Goal: Task Accomplishment & Management: Manage account settings

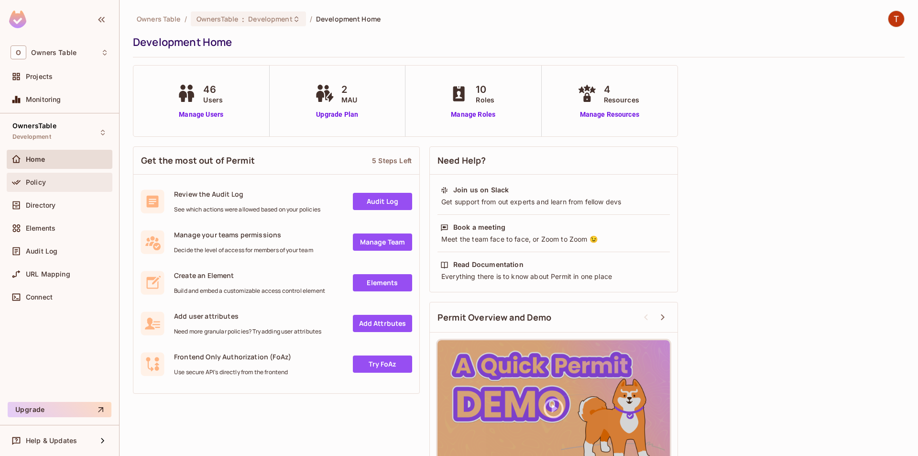
click at [60, 180] on div "Policy" at bounding box center [67, 182] width 83 height 8
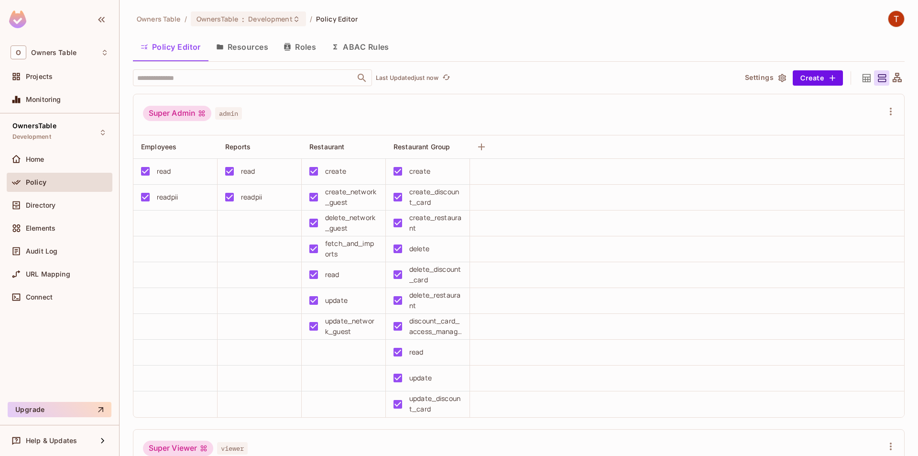
click at [86, 216] on div "Directory" at bounding box center [60, 207] width 106 height 23
click at [78, 206] on div "Directory" at bounding box center [67, 205] width 83 height 8
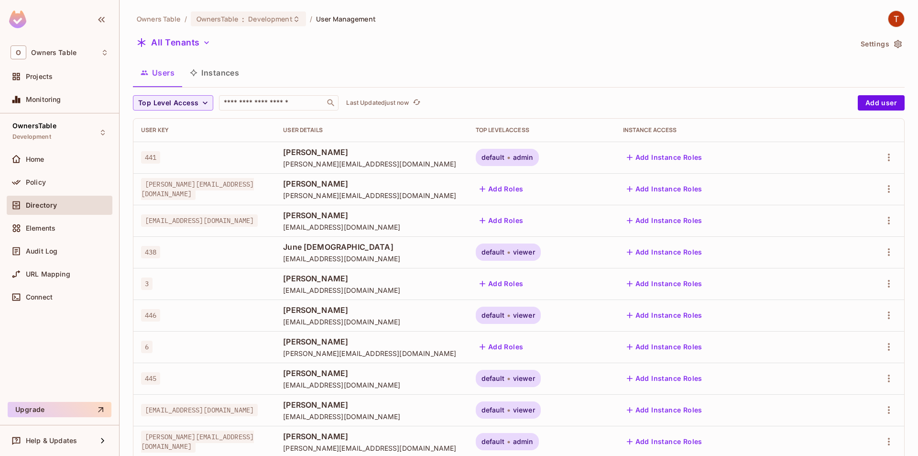
click at [210, 78] on button "Instances" at bounding box center [214, 73] width 65 height 24
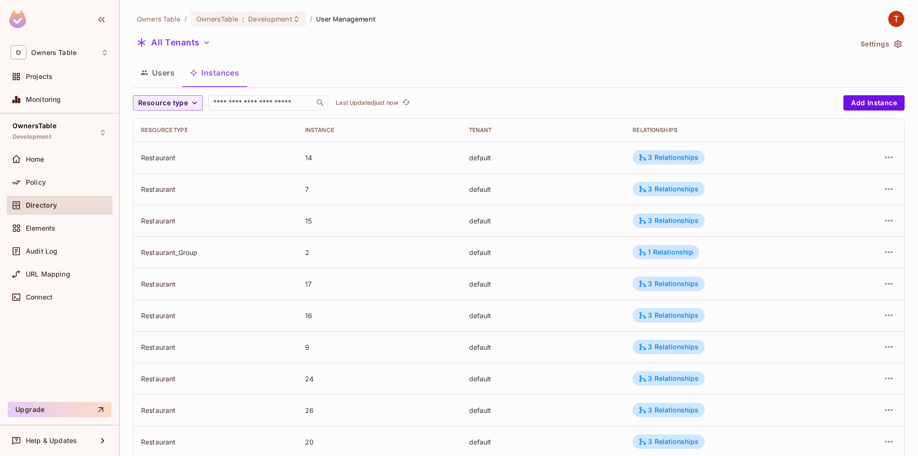
click at [174, 78] on button "Users" at bounding box center [157, 73] width 49 height 24
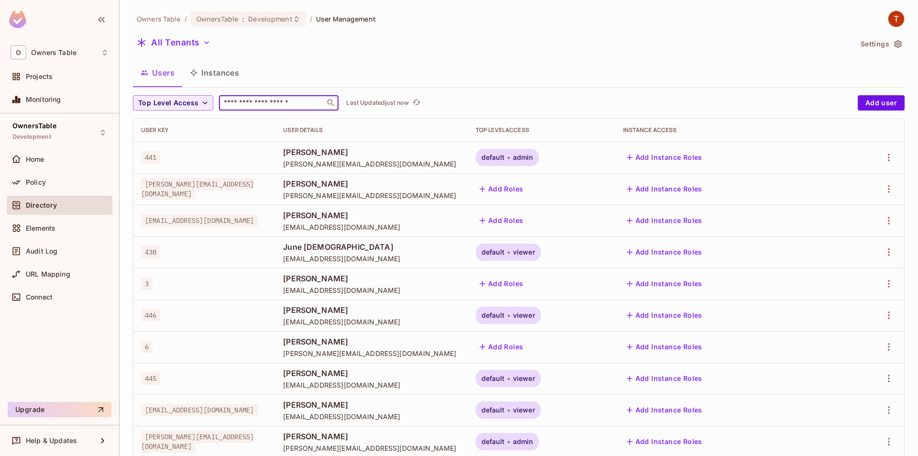
click at [241, 104] on input "text" at bounding box center [272, 103] width 100 height 10
paste input "**********"
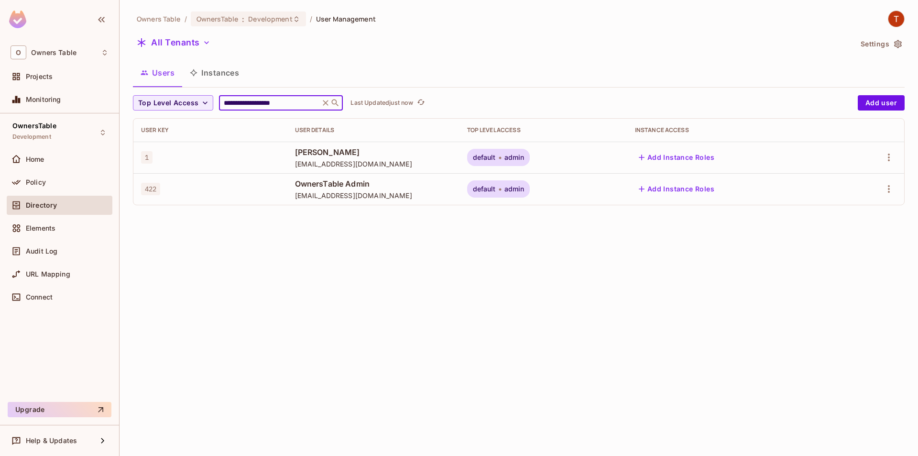
type input "**********"
click at [496, 161] on span "default" at bounding box center [484, 158] width 23 height 8
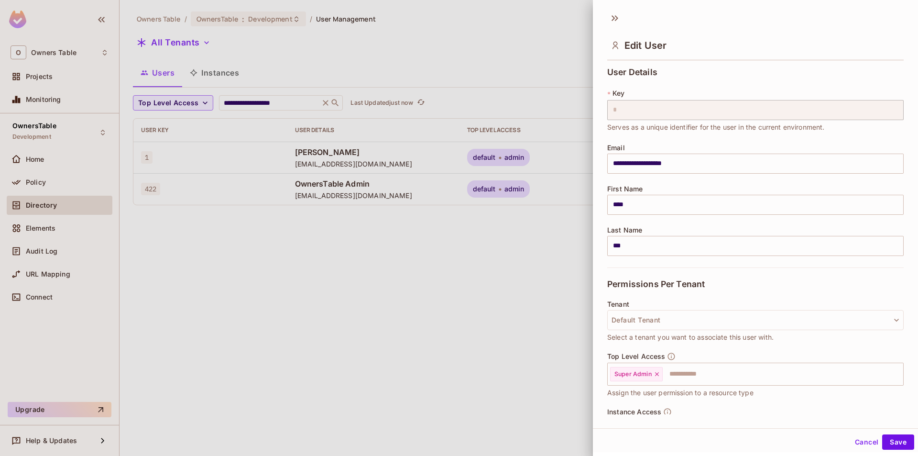
scroll to position [53, 0]
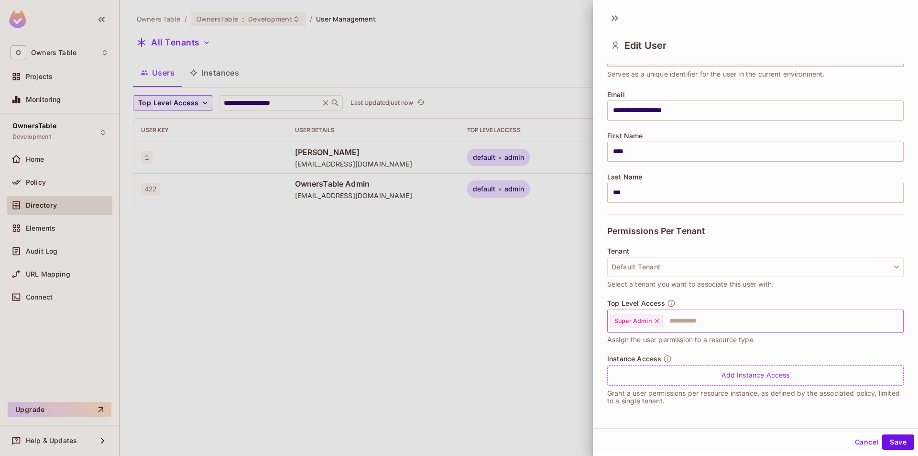
click at [658, 323] on icon at bounding box center [657, 321] width 7 height 7
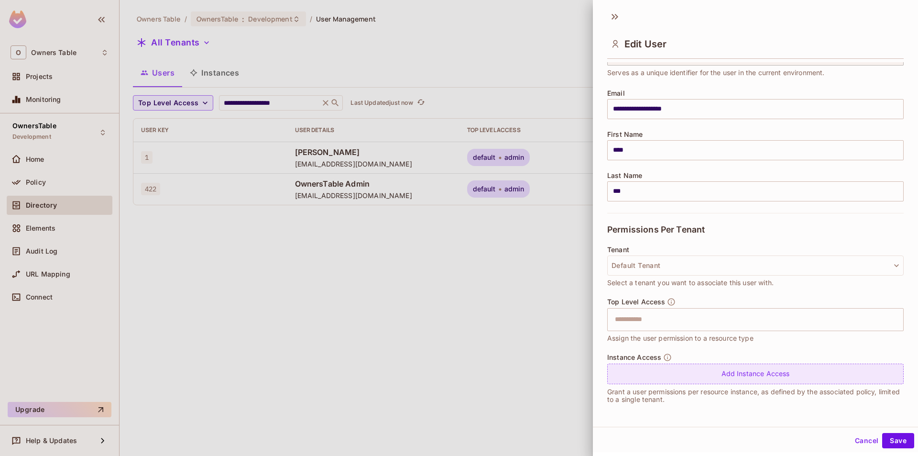
click at [655, 374] on div "Add Instance Access" at bounding box center [755, 373] width 297 height 21
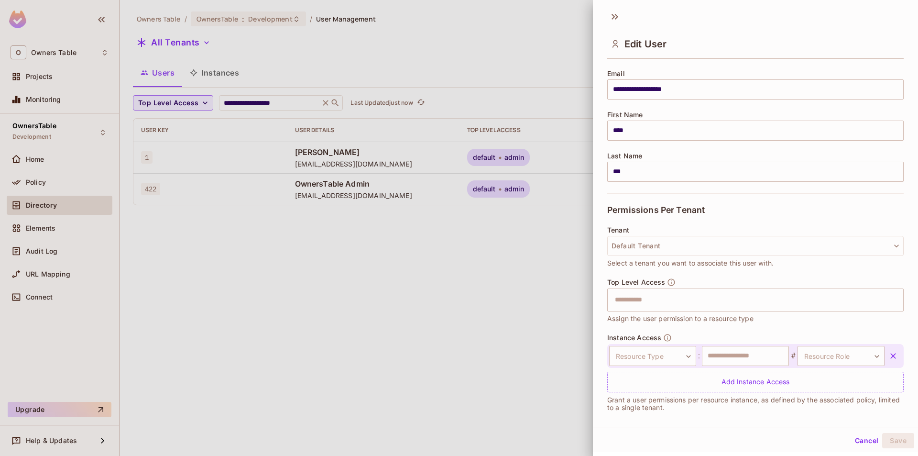
scroll to position [81, 0]
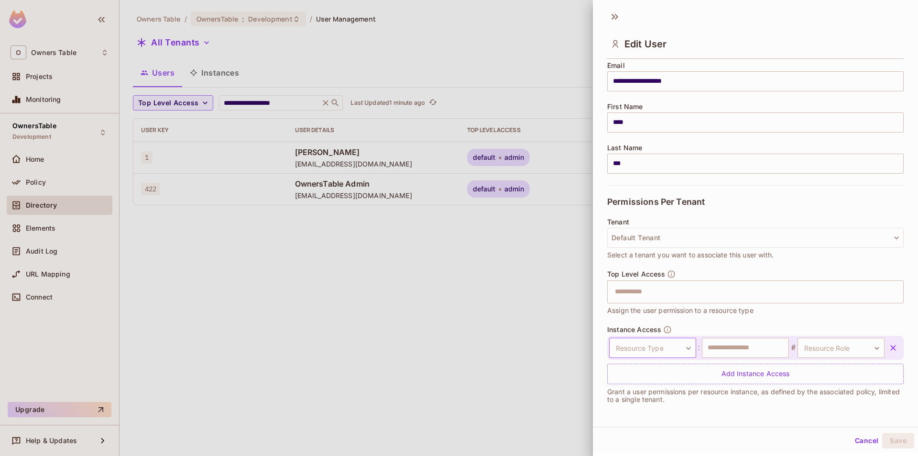
click at [642, 348] on body "**********" at bounding box center [459, 228] width 918 height 456
click at [638, 397] on li "Restaurant Group" at bounding box center [647, 401] width 88 height 17
click at [749, 354] on input "text" at bounding box center [745, 348] width 87 height 20
type input "*"
click at [838, 346] on body "**********" at bounding box center [459, 228] width 918 height 456
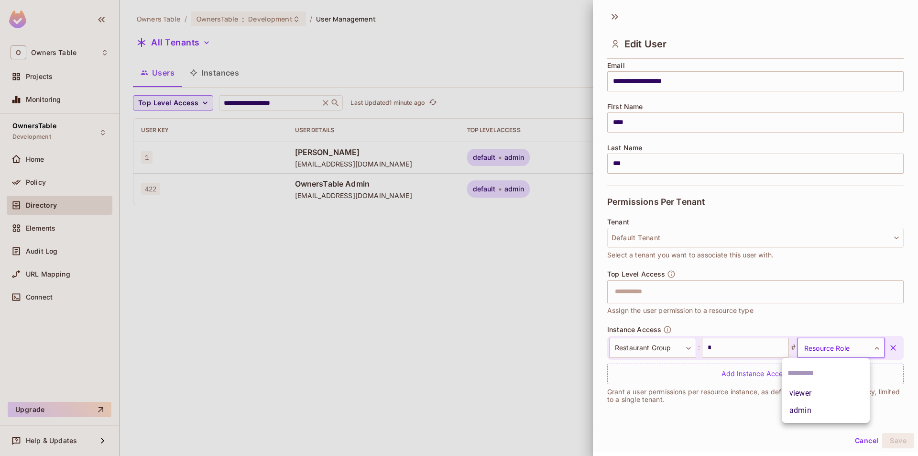
click at [810, 409] on li "admin" at bounding box center [826, 410] width 88 height 17
click at [891, 439] on button "Save" at bounding box center [898, 440] width 32 height 15
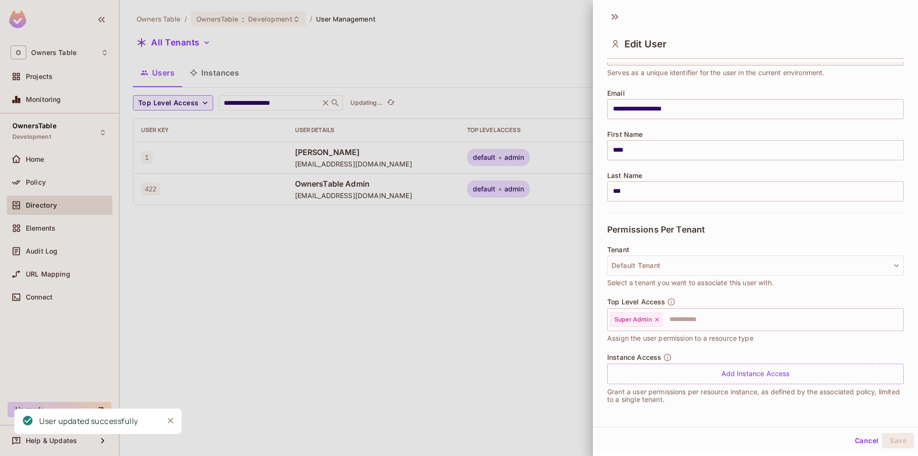
scroll to position [53, 0]
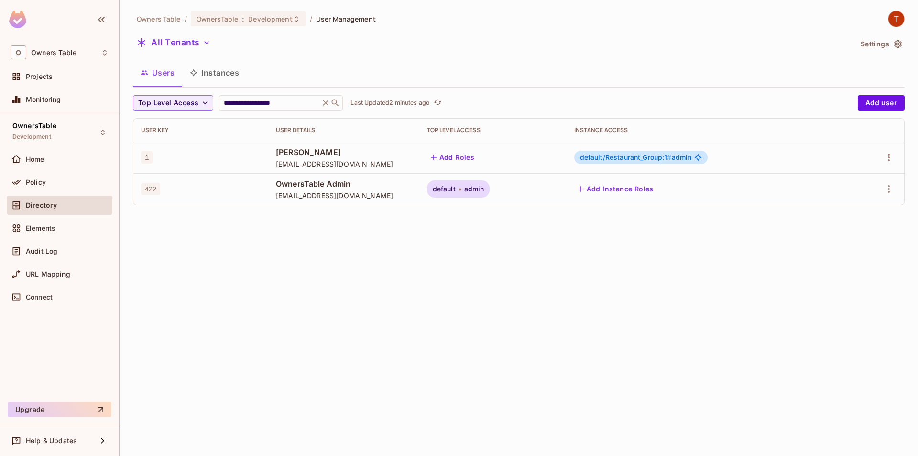
click at [611, 155] on span "default/Restaurant_Group:1 #" at bounding box center [626, 157] width 92 height 8
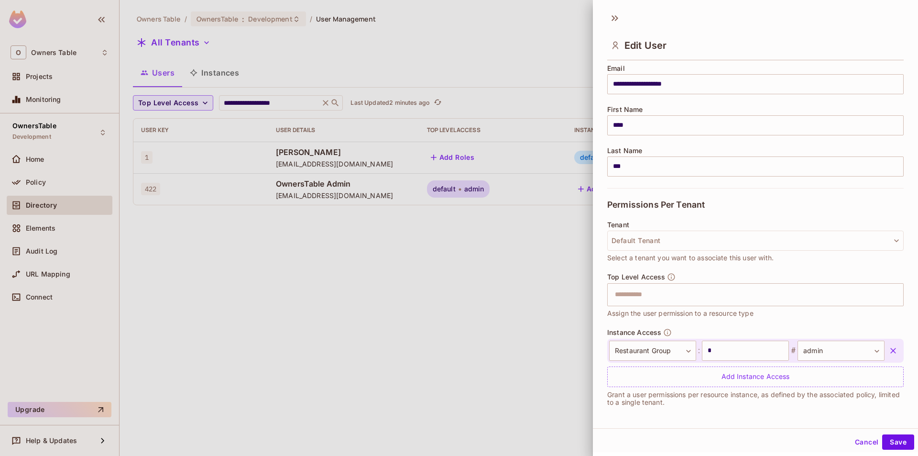
scroll to position [81, 0]
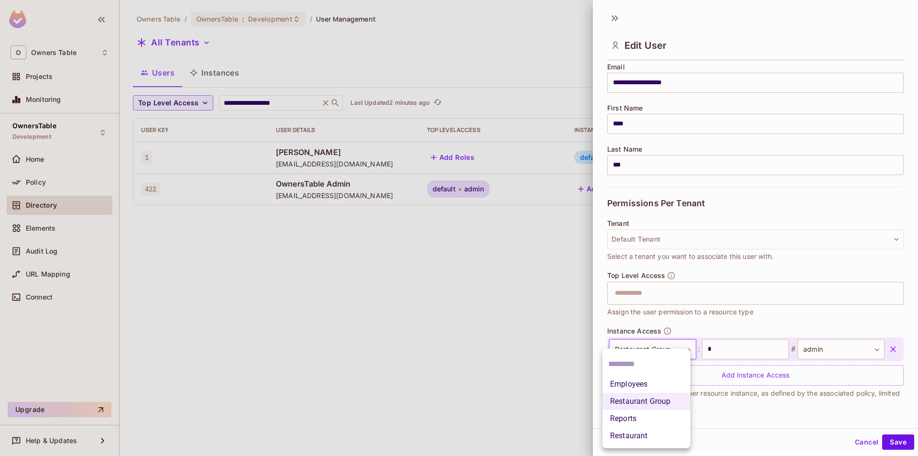
click at [681, 353] on body "**********" at bounding box center [459, 228] width 918 height 456
click at [642, 432] on li "Restaurant" at bounding box center [647, 435] width 88 height 17
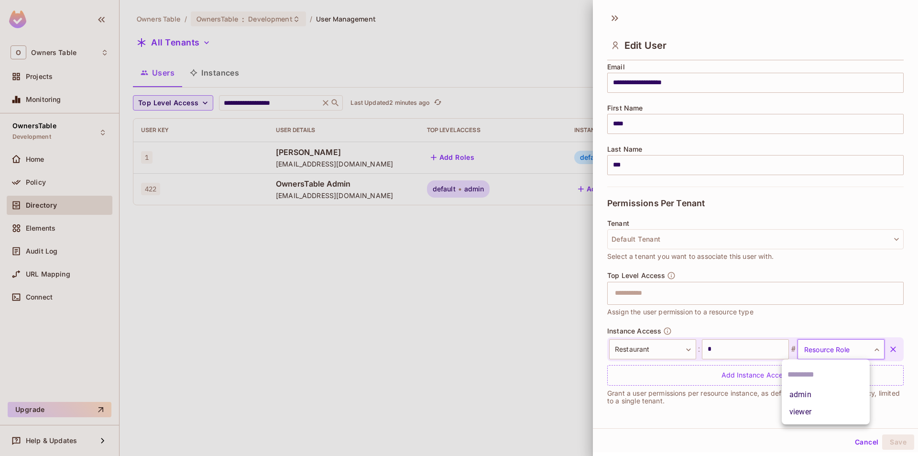
click at [830, 348] on body "**********" at bounding box center [459, 228] width 918 height 456
click at [805, 396] on li "admin" at bounding box center [826, 394] width 88 height 17
click at [897, 442] on button "Save" at bounding box center [898, 441] width 32 height 15
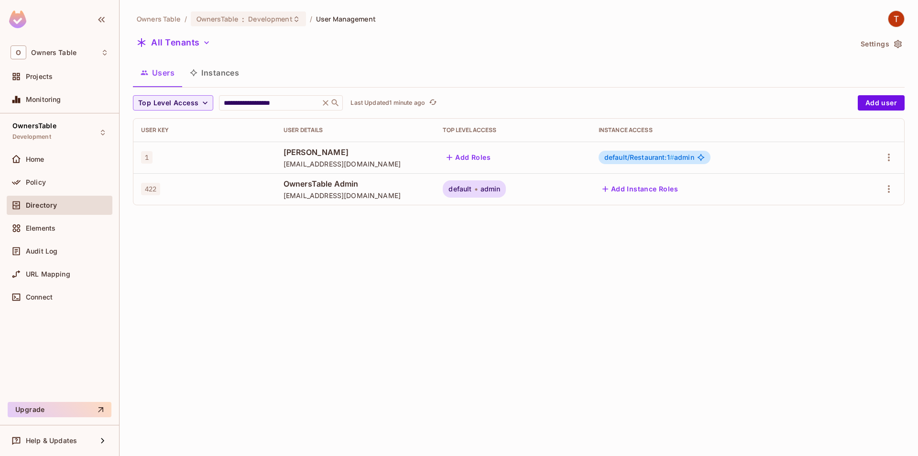
click at [659, 159] on span "default/Restaurant:1 #" at bounding box center [640, 157] width 70 height 8
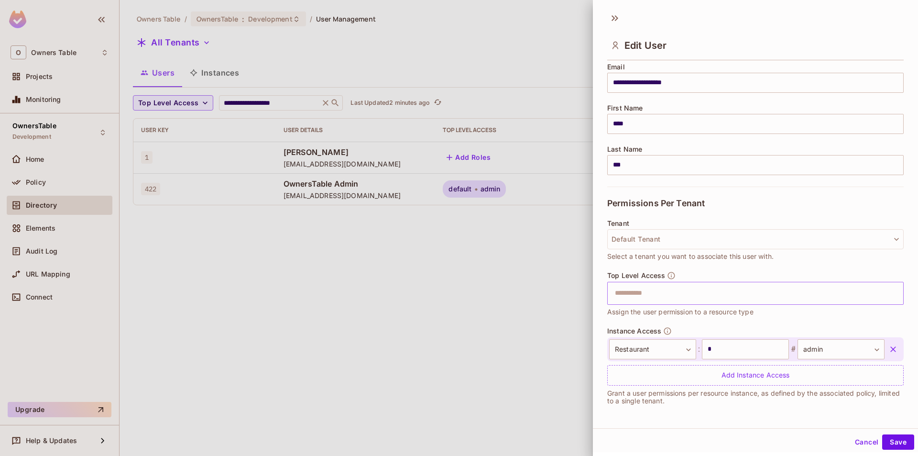
click at [665, 293] on input "text" at bounding box center [747, 293] width 276 height 19
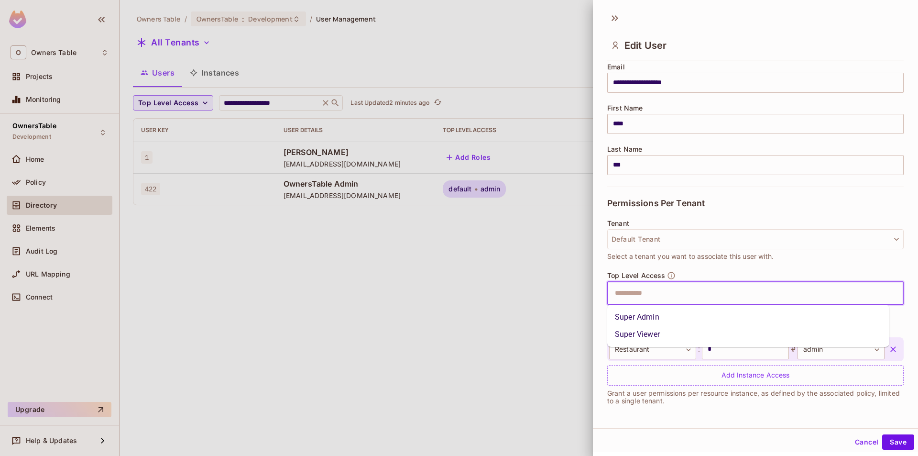
click at [656, 313] on li "Super Admin" at bounding box center [748, 316] width 282 height 17
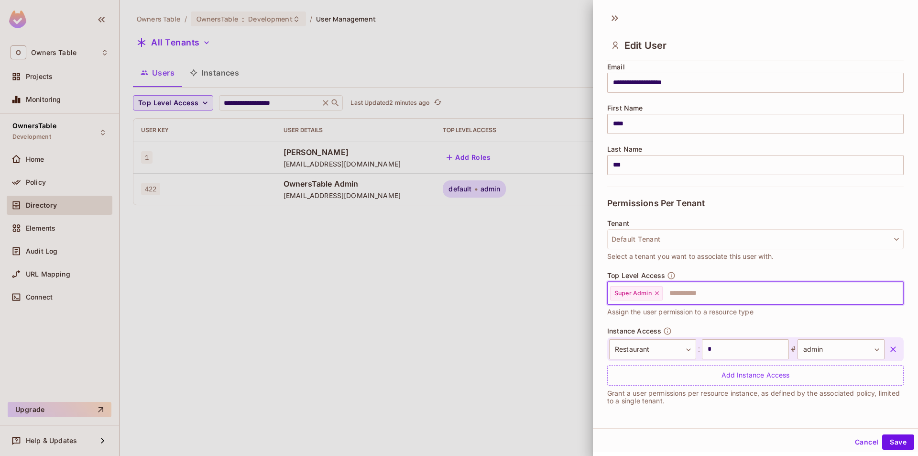
click at [891, 348] on icon "button" at bounding box center [894, 349] width 6 height 6
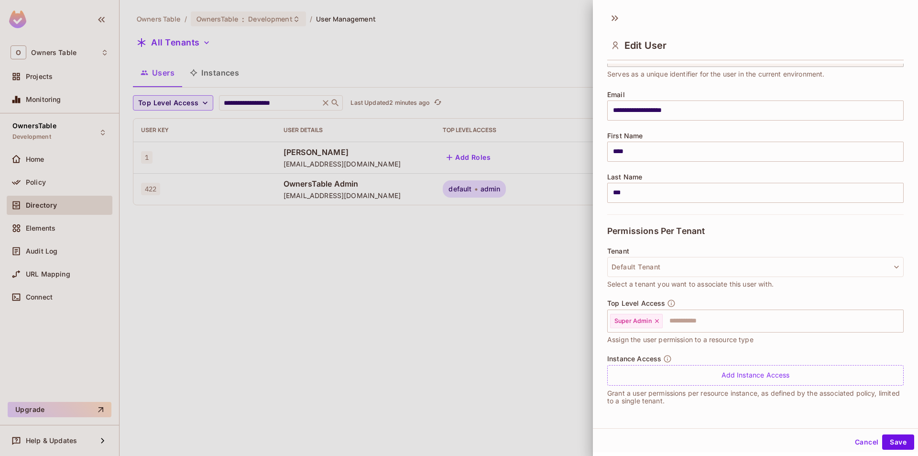
scroll to position [1, 0]
click at [894, 441] on button "Save" at bounding box center [898, 440] width 32 height 15
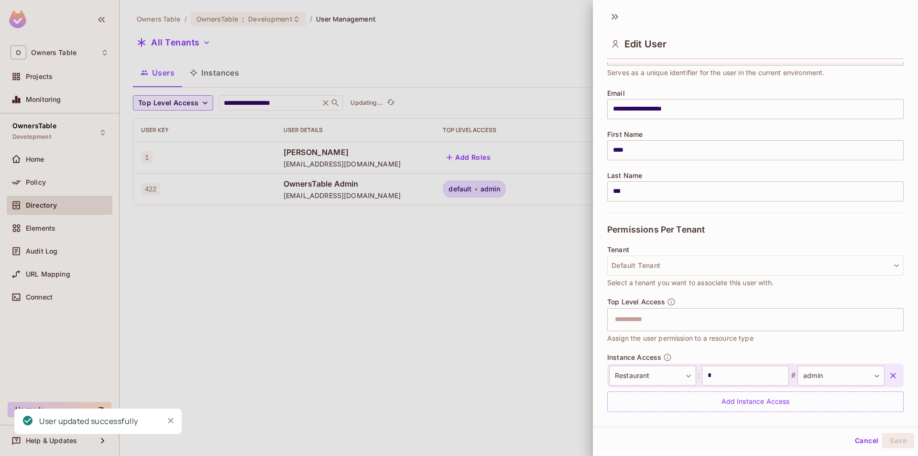
scroll to position [81, 0]
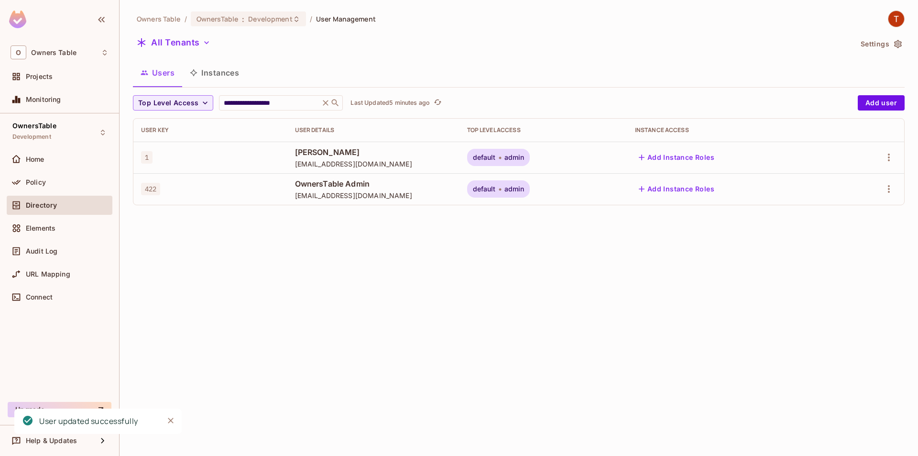
click at [514, 158] on div "default admin" at bounding box center [498, 157] width 63 height 17
click at [530, 153] on div "default admin" at bounding box center [498, 157] width 63 height 17
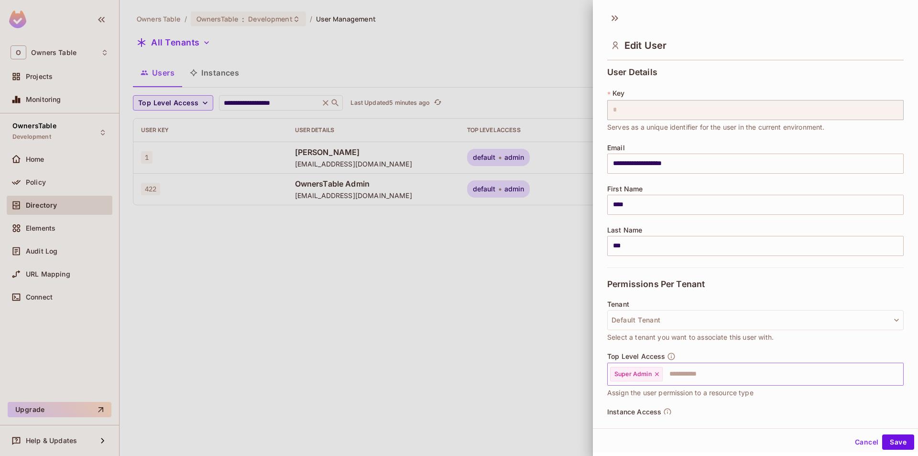
scroll to position [53, 0]
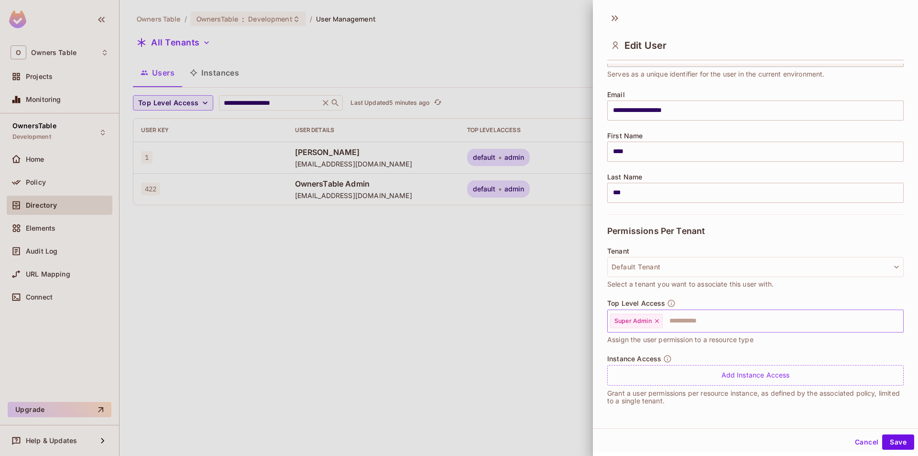
click at [656, 323] on icon at bounding box center [657, 321] width 7 height 7
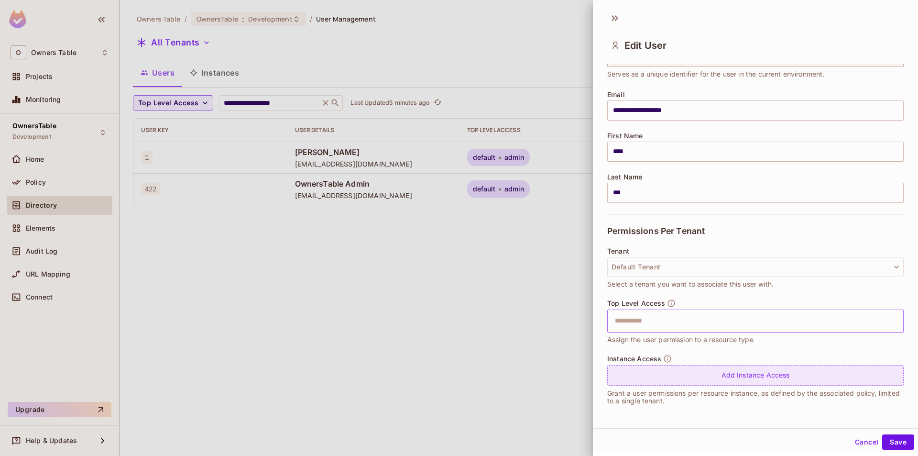
click at [650, 376] on div "Add Instance Access" at bounding box center [755, 375] width 297 height 21
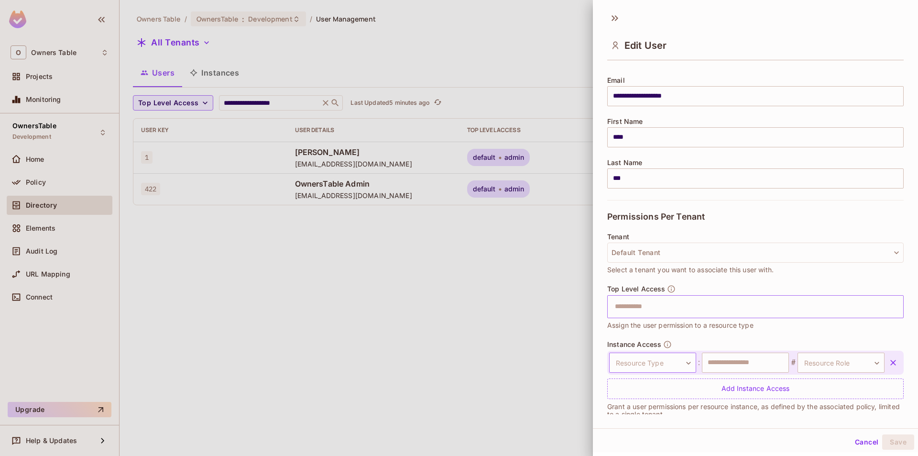
scroll to position [81, 0]
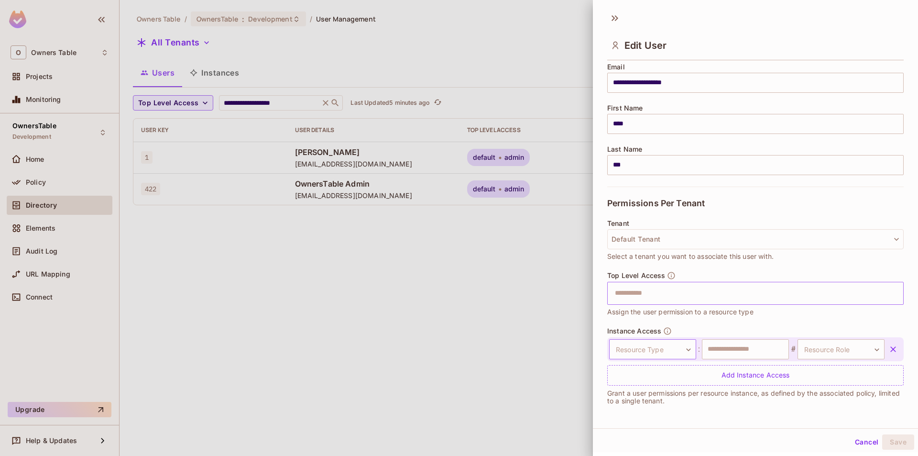
click at [664, 340] on body "**********" at bounding box center [459, 228] width 918 height 456
click at [638, 431] on li "Restaurant" at bounding box center [647, 435] width 88 height 17
click at [726, 348] on input "text" at bounding box center [745, 348] width 87 height 20
type input "*"
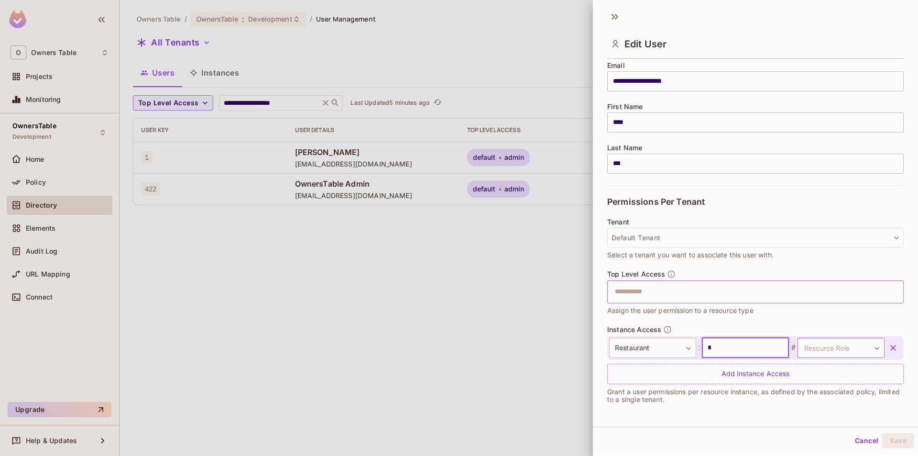
click at [813, 352] on body "**********" at bounding box center [459, 228] width 918 height 456
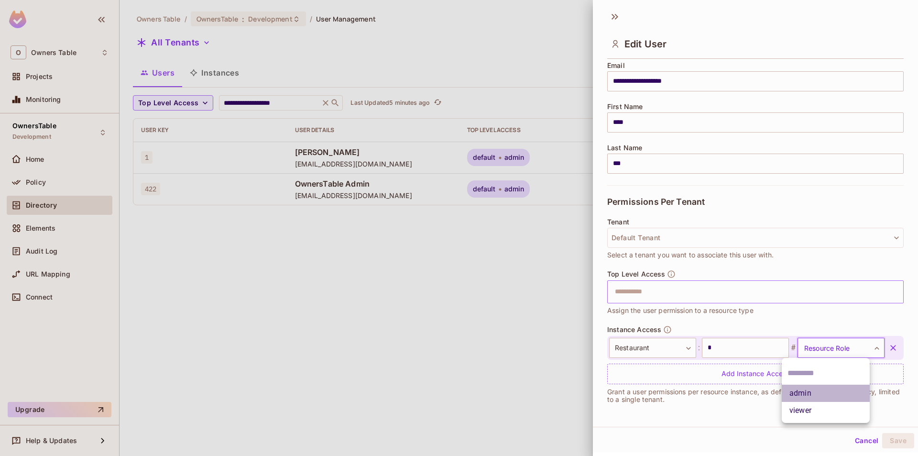
drag, startPoint x: 806, startPoint y: 395, endPoint x: 772, endPoint y: 392, distance: 34.5
click at [808, 396] on li "admin" at bounding box center [826, 393] width 88 height 17
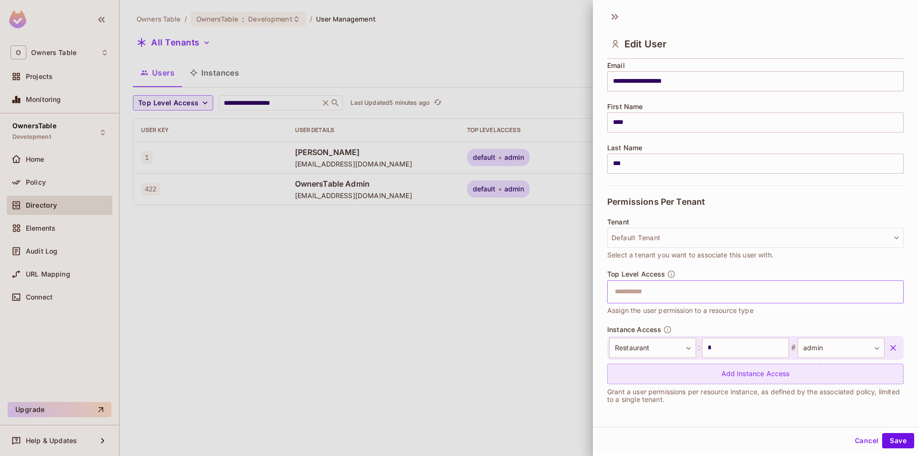
click at [685, 373] on div "Add Instance Access" at bounding box center [755, 373] width 297 height 21
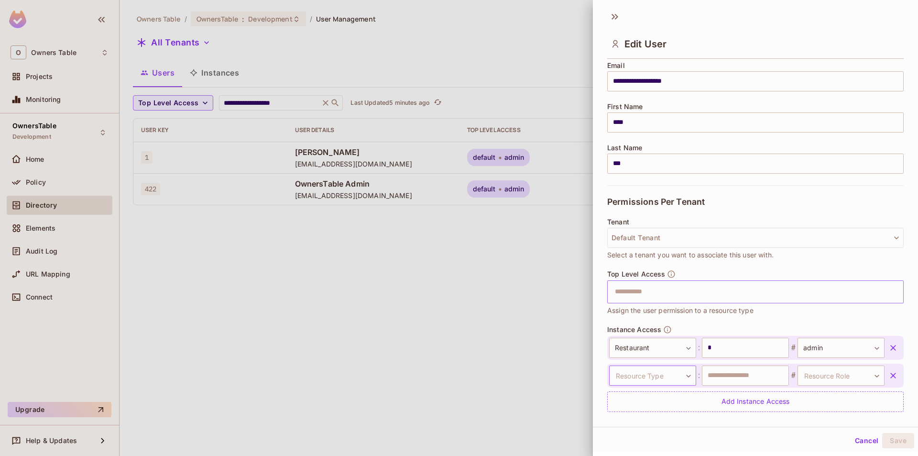
click at [656, 379] on body "**********" at bounding box center [459, 228] width 918 height 456
click at [629, 431] on li "Restaurant" at bounding box center [647, 435] width 88 height 17
click at [730, 373] on input "text" at bounding box center [745, 375] width 87 height 20
type input "*"
click at [821, 380] on body "**********" at bounding box center [459, 228] width 918 height 456
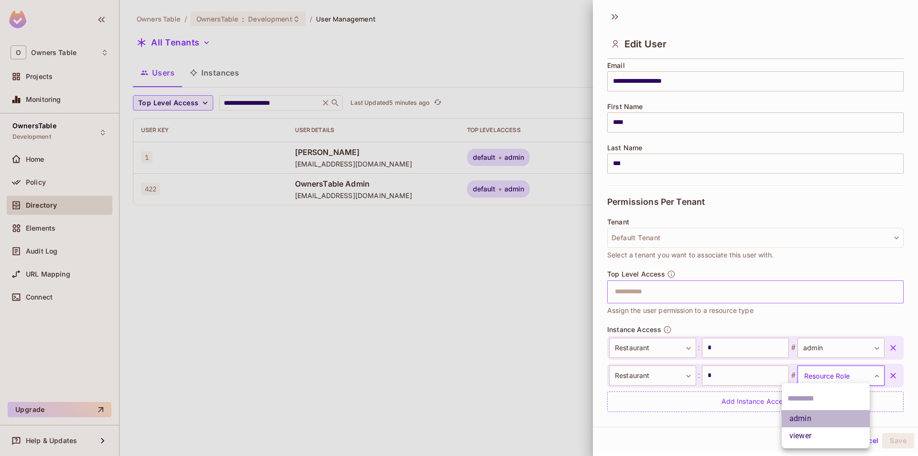
drag, startPoint x: 812, startPoint y: 424, endPoint x: 841, endPoint y: 422, distance: 29.7
click at [812, 424] on li "admin" at bounding box center [826, 418] width 88 height 17
click at [888, 440] on button "Save" at bounding box center [898, 440] width 32 height 15
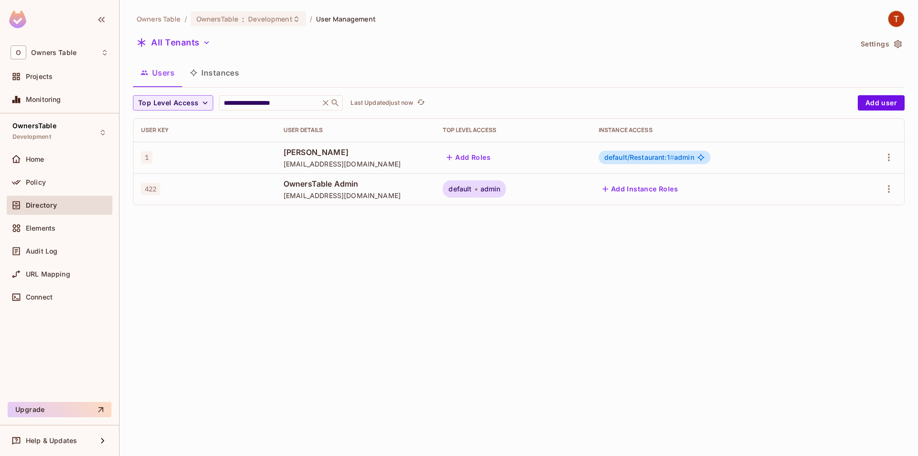
click at [664, 157] on span "default/Restaurant:1 #" at bounding box center [640, 157] width 70 height 8
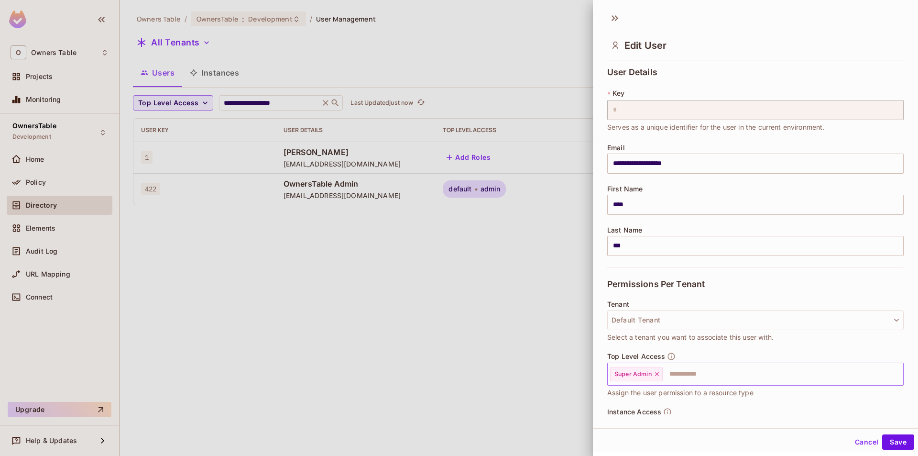
scroll to position [81, 0]
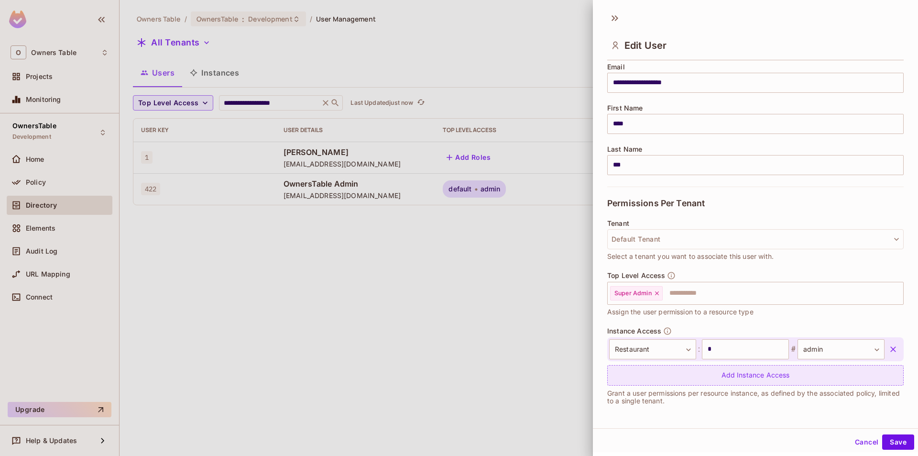
click at [696, 374] on div "Add Instance Access" at bounding box center [755, 375] width 297 height 21
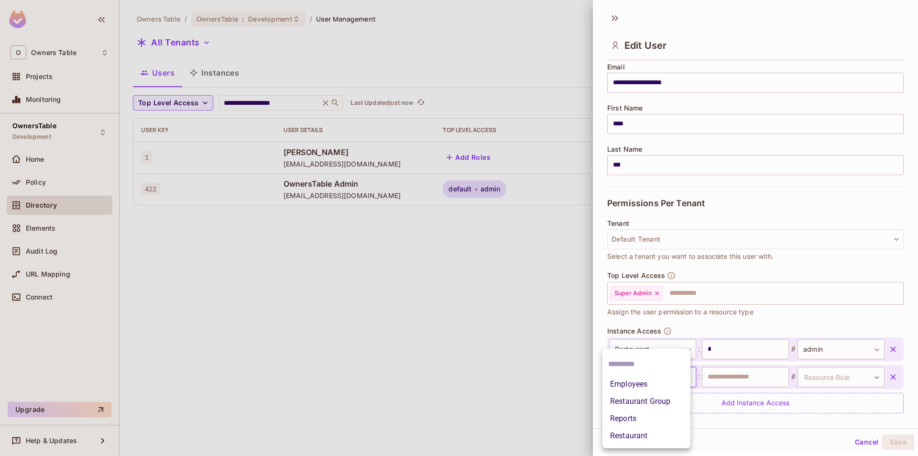
click at [656, 377] on body "**********" at bounding box center [459, 228] width 918 height 456
click at [624, 432] on li "Restaurant" at bounding box center [647, 435] width 88 height 17
click at [720, 380] on input "text" at bounding box center [745, 377] width 87 height 20
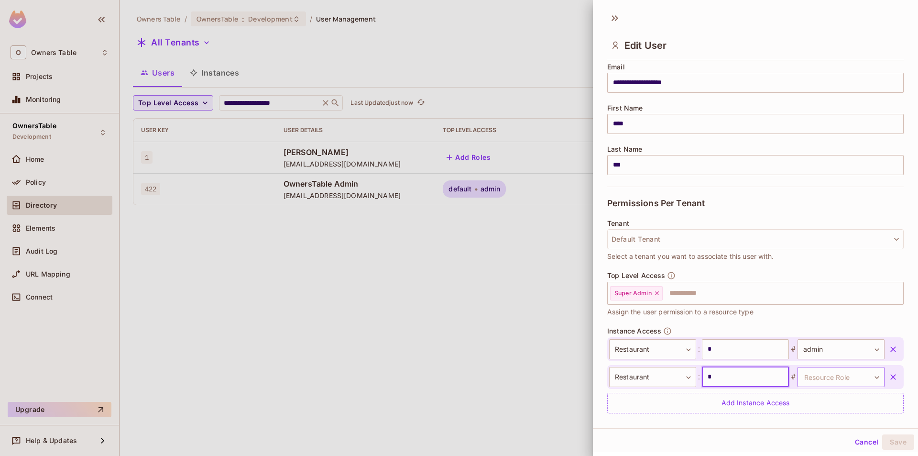
type input "*"
click at [818, 380] on body "**********" at bounding box center [459, 228] width 918 height 456
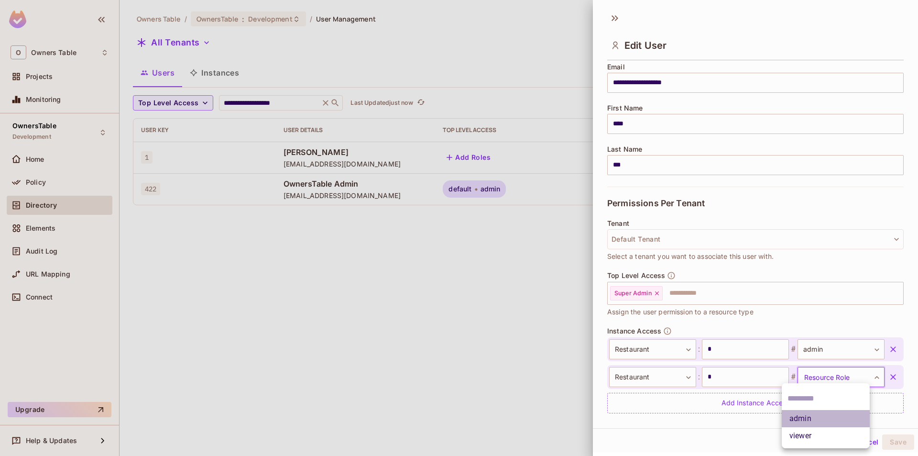
click at [808, 426] on li "admin" at bounding box center [826, 418] width 88 height 17
click at [888, 443] on button "Save" at bounding box center [898, 441] width 32 height 15
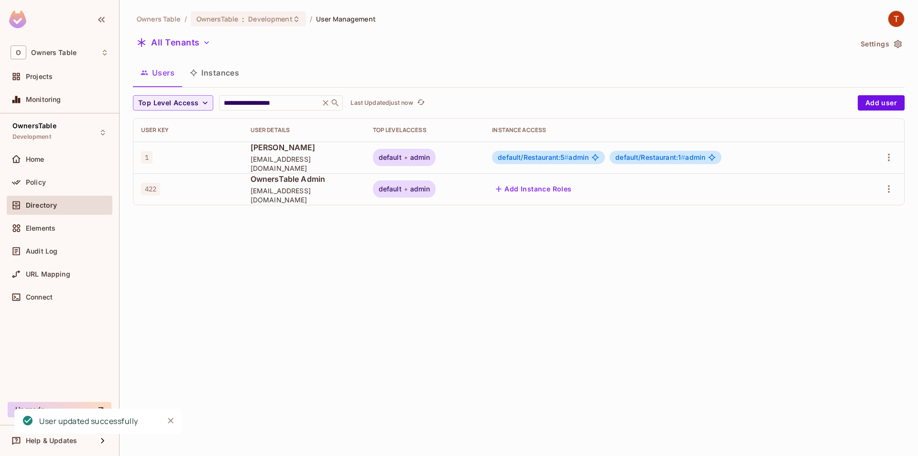
click at [520, 158] on span "default/Restaurant:5 #" at bounding box center [533, 157] width 71 height 8
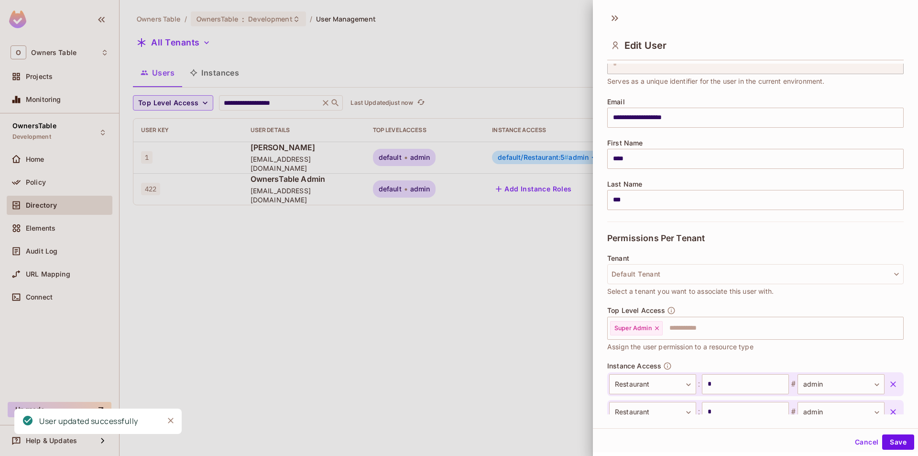
scroll to position [109, 0]
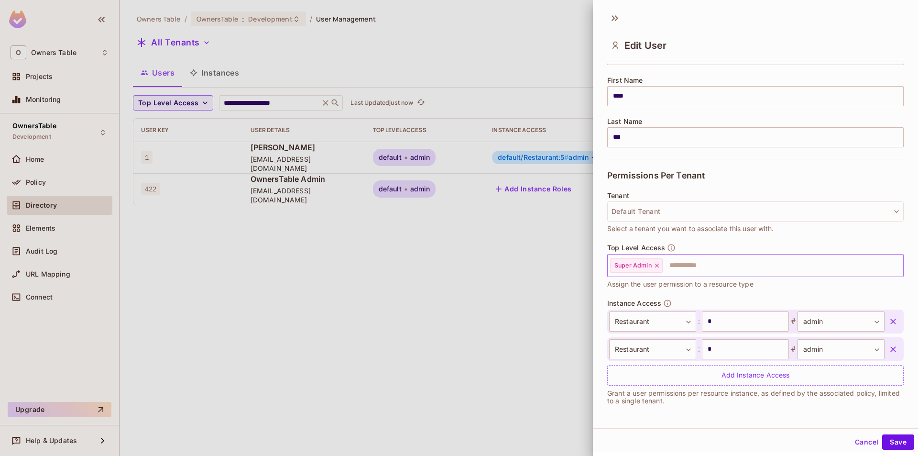
click at [658, 265] on icon at bounding box center [657, 265] width 7 height 7
click at [897, 437] on button "Save" at bounding box center [898, 441] width 32 height 15
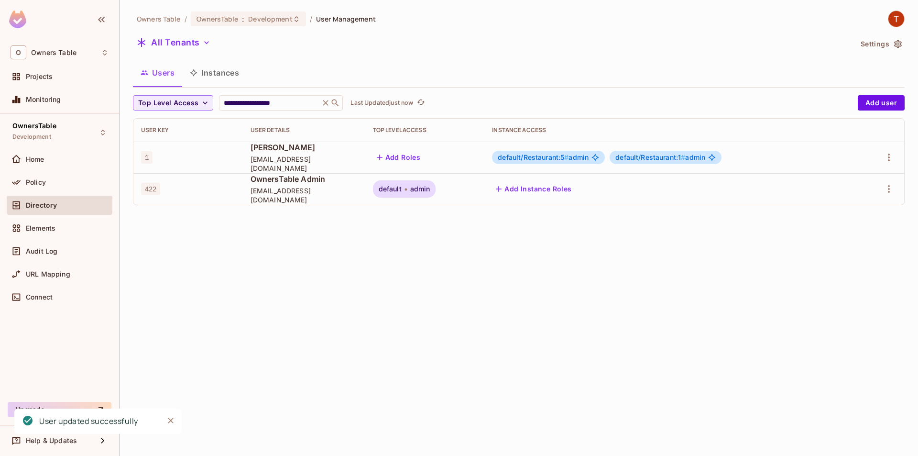
click at [537, 156] on span "default/Restaurant:5 #" at bounding box center [533, 157] width 71 height 8
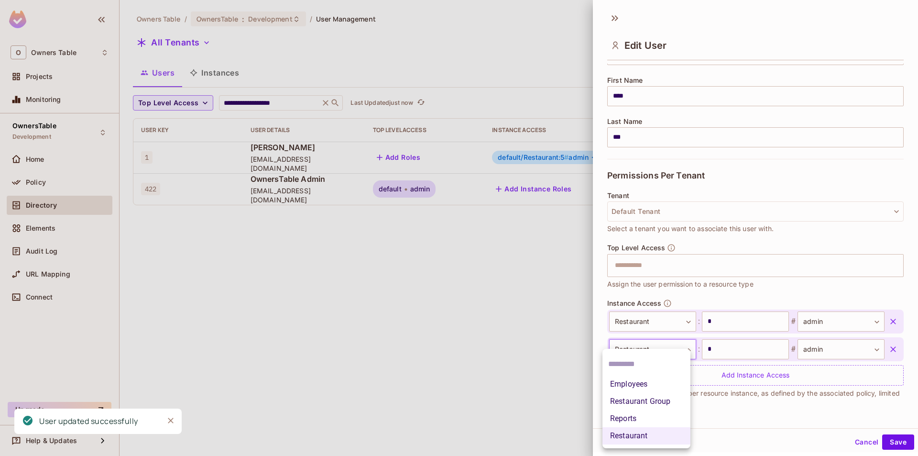
click at [659, 344] on body "**********" at bounding box center [459, 228] width 918 height 456
click at [648, 319] on div at bounding box center [459, 228] width 918 height 456
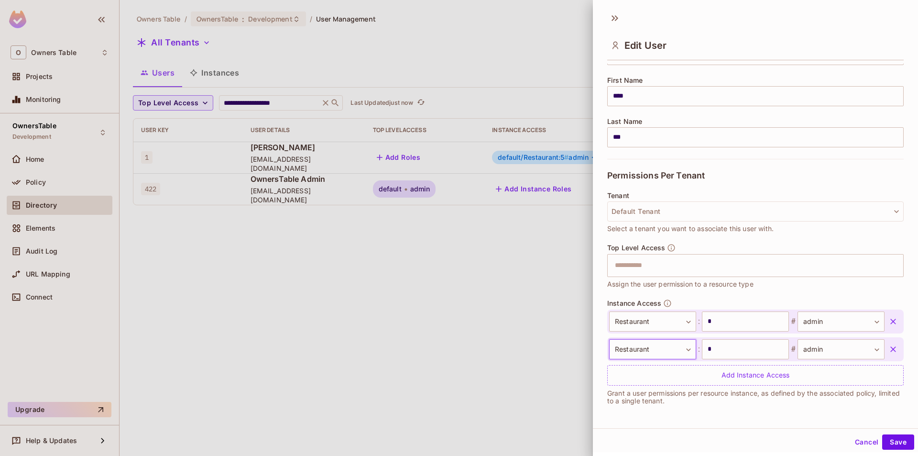
click at [654, 318] on body "**********" at bounding box center [459, 228] width 918 height 456
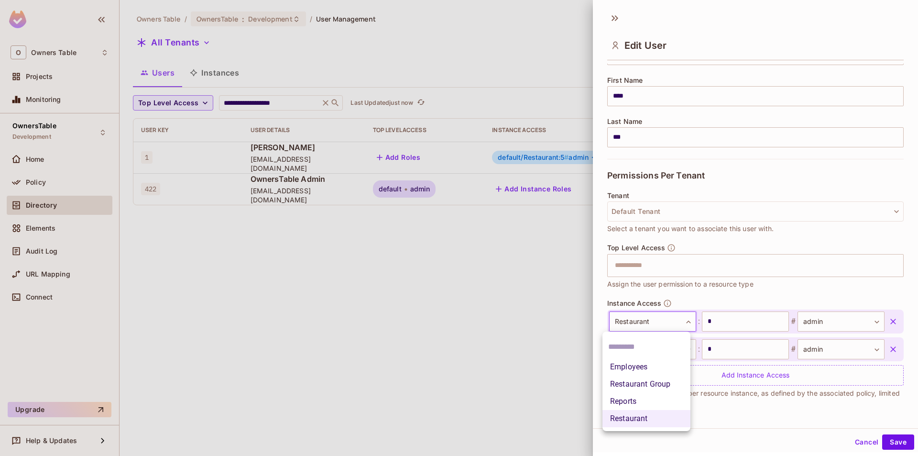
click at [641, 383] on li "Restaurant Group" at bounding box center [647, 383] width 88 height 17
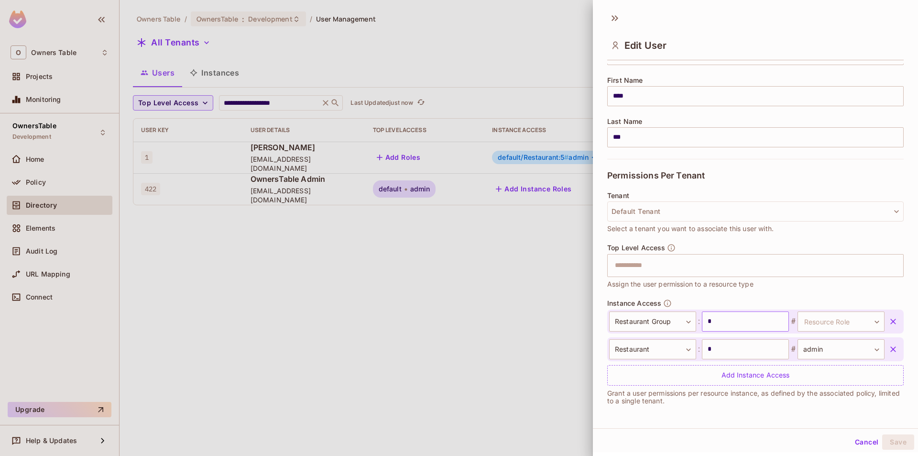
click at [718, 323] on input "*" at bounding box center [745, 321] width 87 height 20
type input "*"
click at [836, 322] on body "**********" at bounding box center [459, 228] width 918 height 456
click at [802, 384] on li "admin" at bounding box center [826, 383] width 88 height 17
click at [900, 442] on button "Save" at bounding box center [898, 441] width 32 height 15
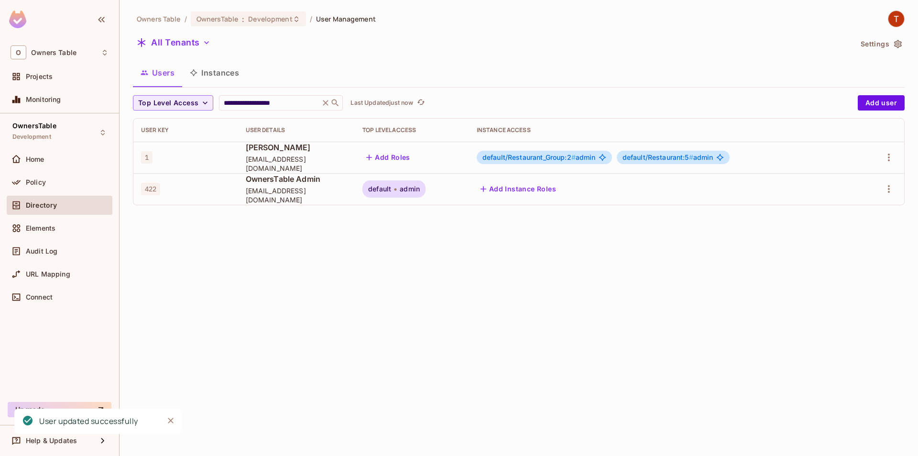
click at [509, 156] on span "default/Restaurant_Group:2 #" at bounding box center [529, 157] width 93 height 8
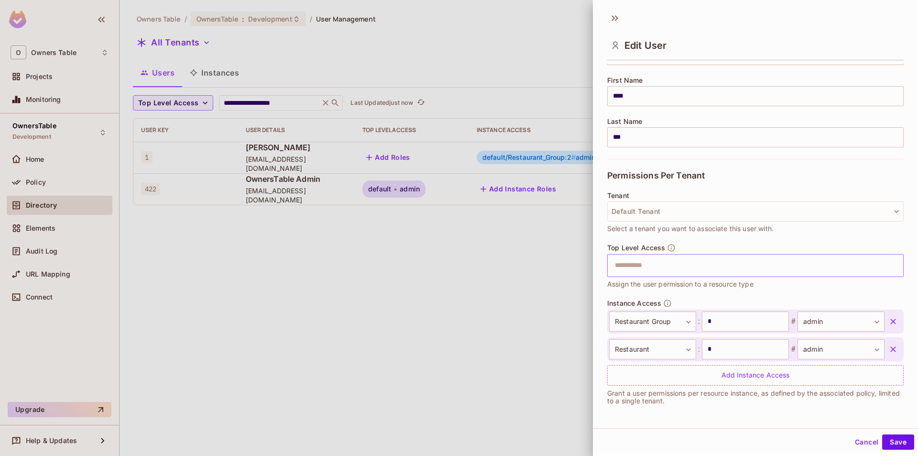
click at [650, 267] on input "text" at bounding box center [747, 265] width 276 height 19
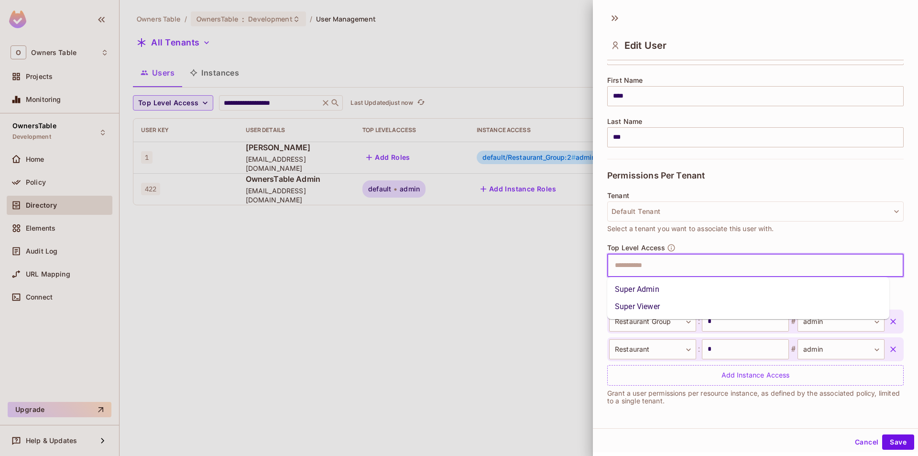
click at [653, 287] on li "Super Admin" at bounding box center [748, 289] width 282 height 17
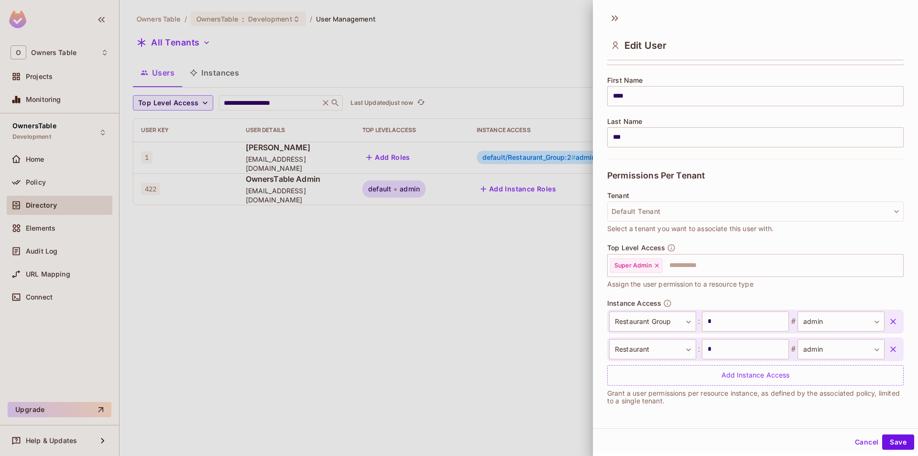
click at [889, 319] on icon "button" at bounding box center [894, 322] width 10 height 10
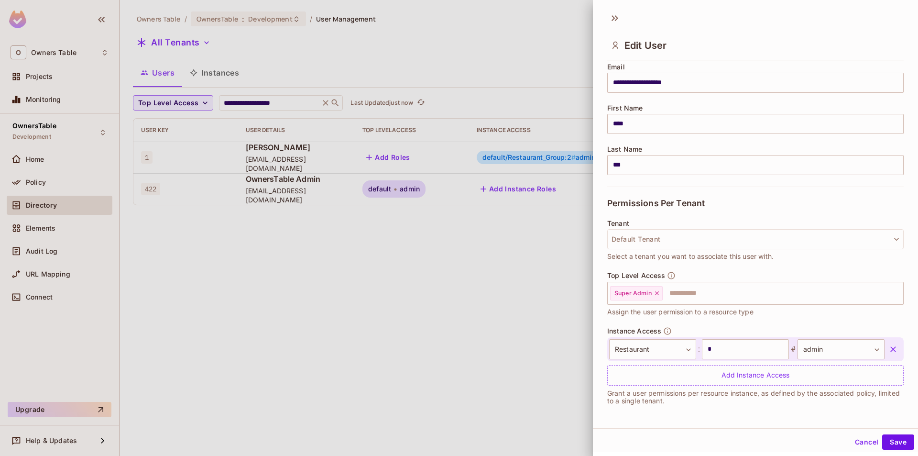
click at [889, 345] on icon "button" at bounding box center [894, 349] width 10 height 10
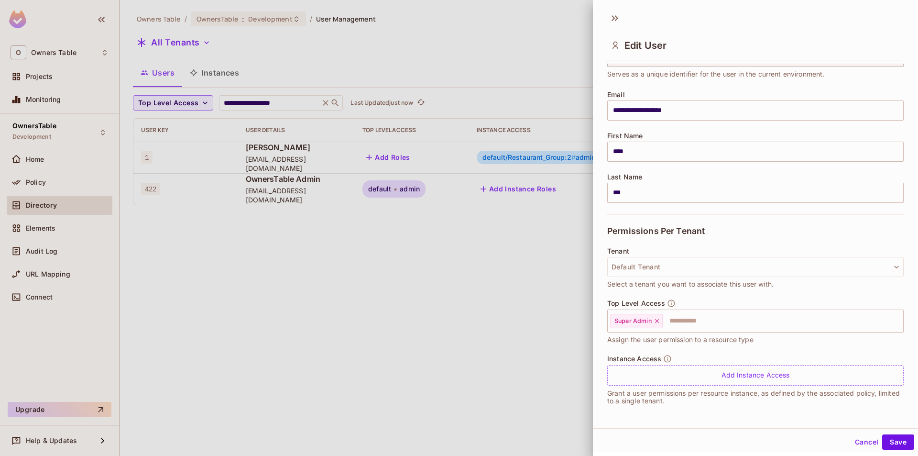
scroll to position [1, 0]
click at [887, 443] on button "Save" at bounding box center [898, 440] width 32 height 15
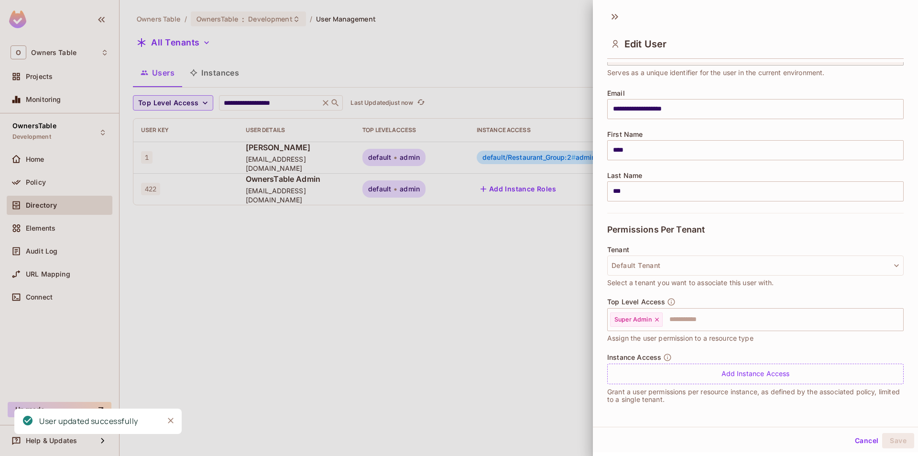
scroll to position [81, 0]
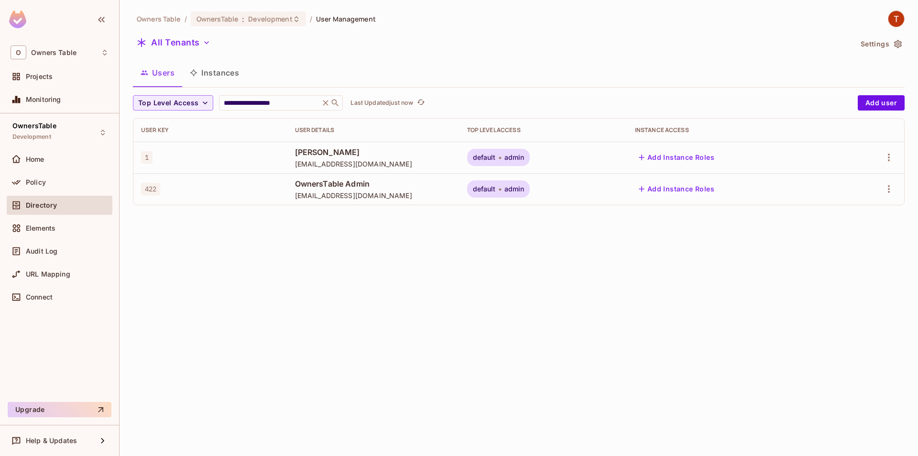
click at [525, 156] on span "admin" at bounding box center [515, 158] width 20 height 8
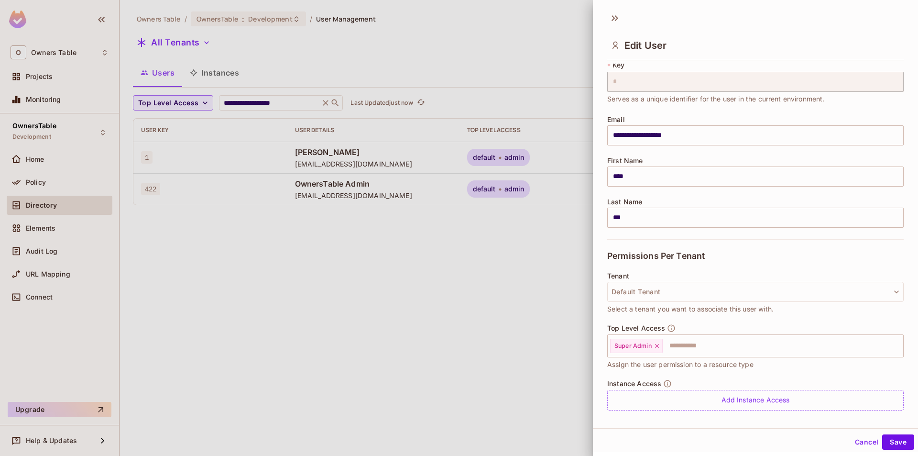
scroll to position [53, 0]
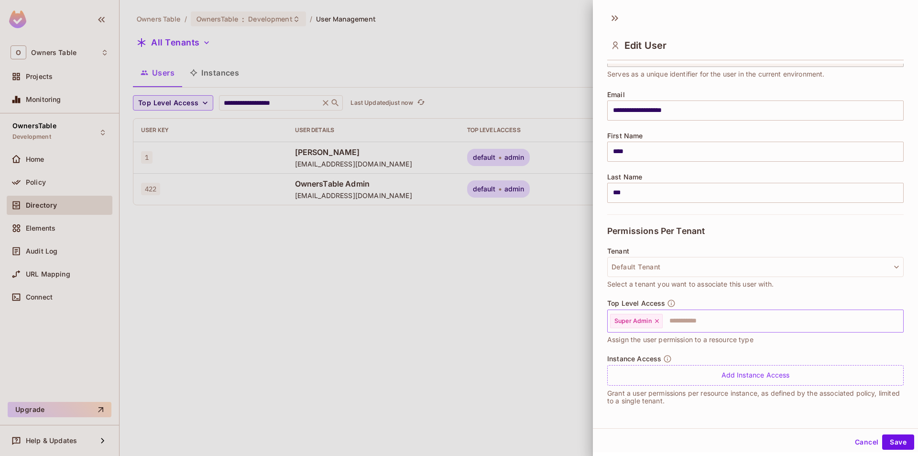
click at [658, 322] on icon at bounding box center [657, 321] width 7 height 7
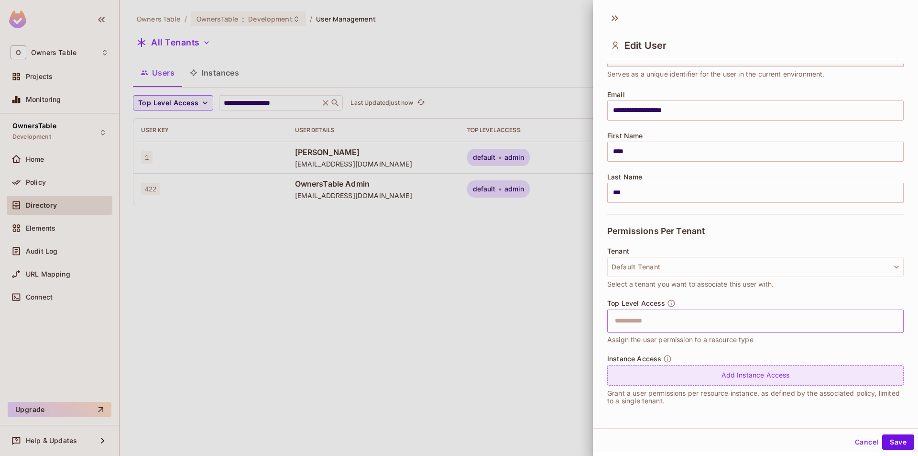
click at [689, 380] on div "Add Instance Access" at bounding box center [755, 375] width 297 height 21
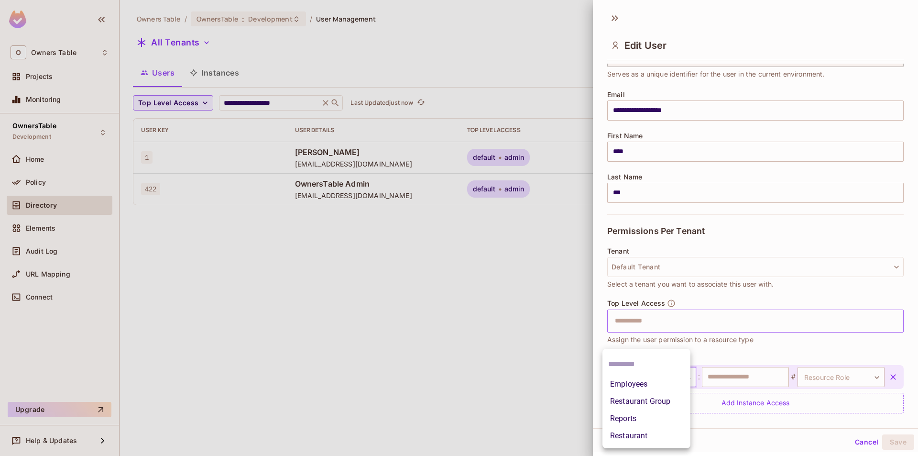
click at [664, 381] on body "**********" at bounding box center [459, 228] width 918 height 456
click at [649, 404] on li "Restaurant Group" at bounding box center [647, 401] width 88 height 17
click at [756, 376] on input "text" at bounding box center [745, 377] width 87 height 20
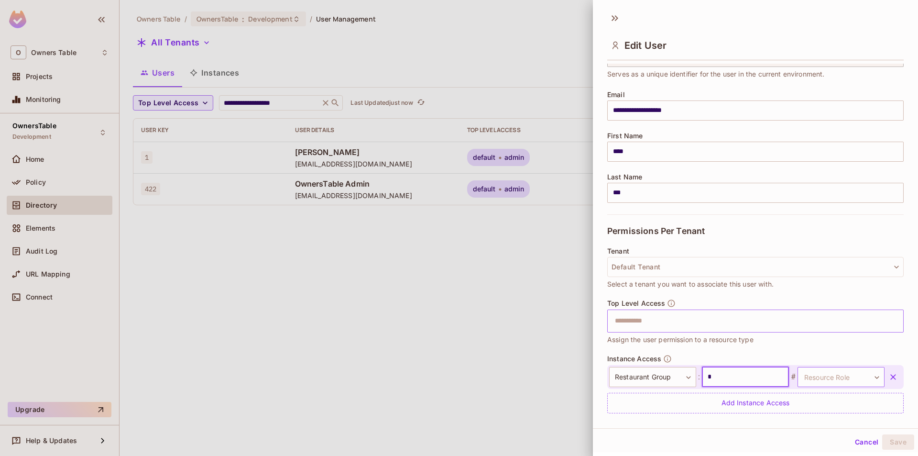
type input "*"
click at [813, 380] on body "**********" at bounding box center [459, 228] width 918 height 456
click at [799, 422] on li "viewer" at bounding box center [826, 418] width 88 height 17
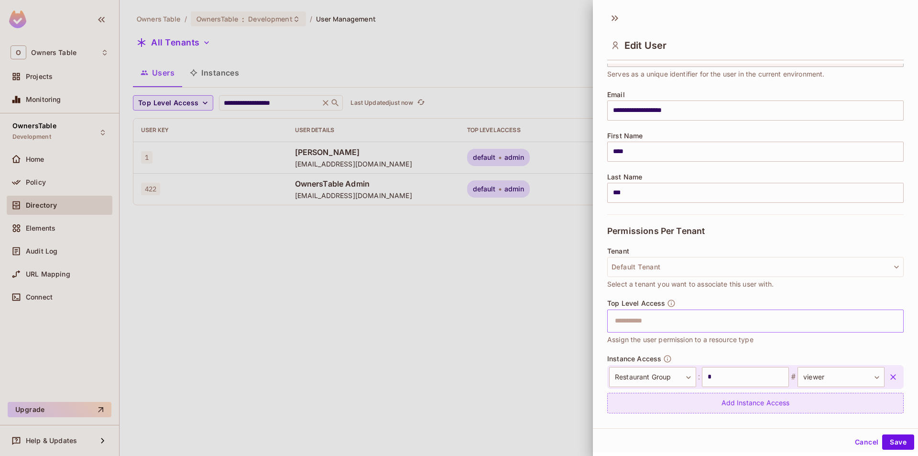
click at [735, 405] on div "Add Instance Access" at bounding box center [755, 403] width 297 height 21
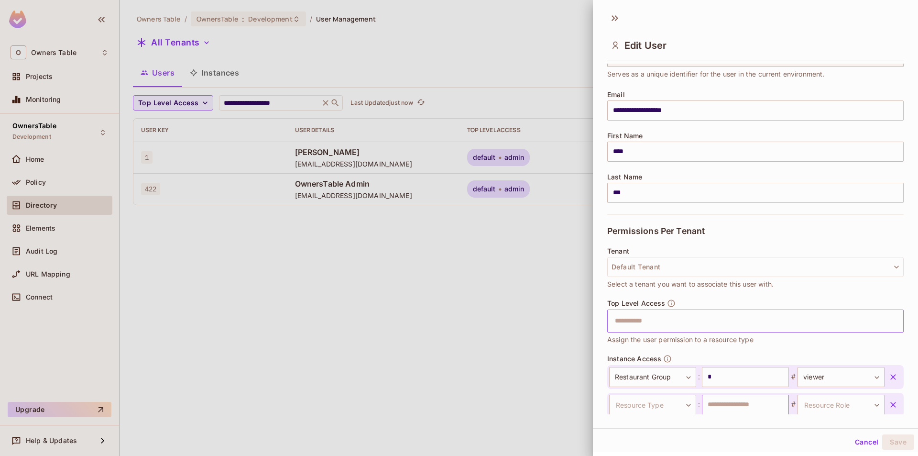
scroll to position [54, 0]
click at [656, 410] on body "**********" at bounding box center [459, 228] width 918 height 456
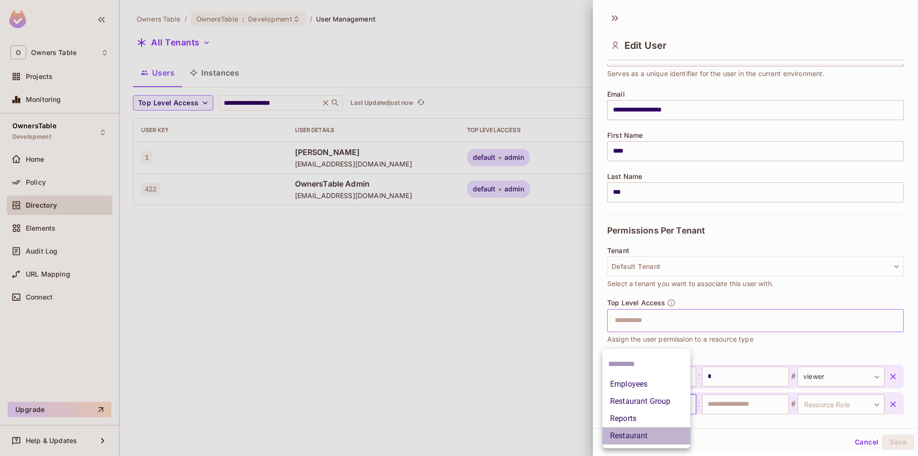
click at [633, 429] on li "Restaurant" at bounding box center [647, 435] width 88 height 17
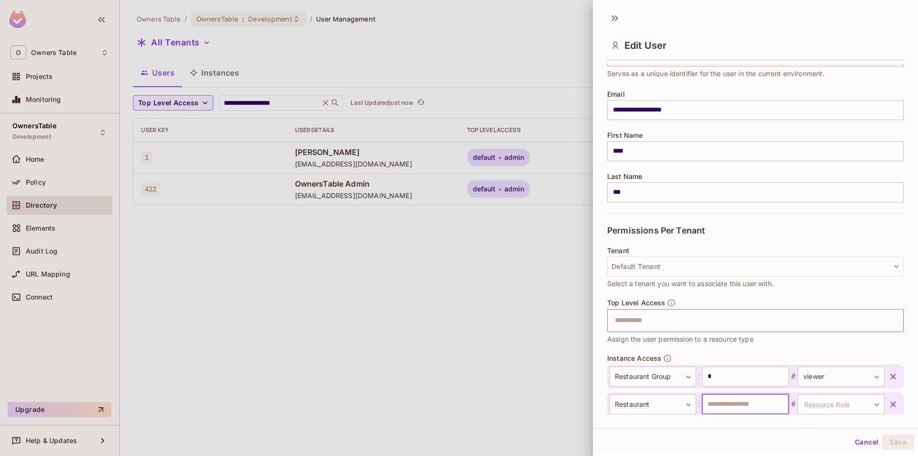
click at [728, 407] on input "text" at bounding box center [745, 404] width 87 height 20
type input "*"
click at [844, 405] on body "**********" at bounding box center [459, 228] width 918 height 456
click at [808, 419] on li "admin" at bounding box center [826, 418] width 88 height 17
click at [885, 437] on button "Save" at bounding box center [898, 441] width 32 height 15
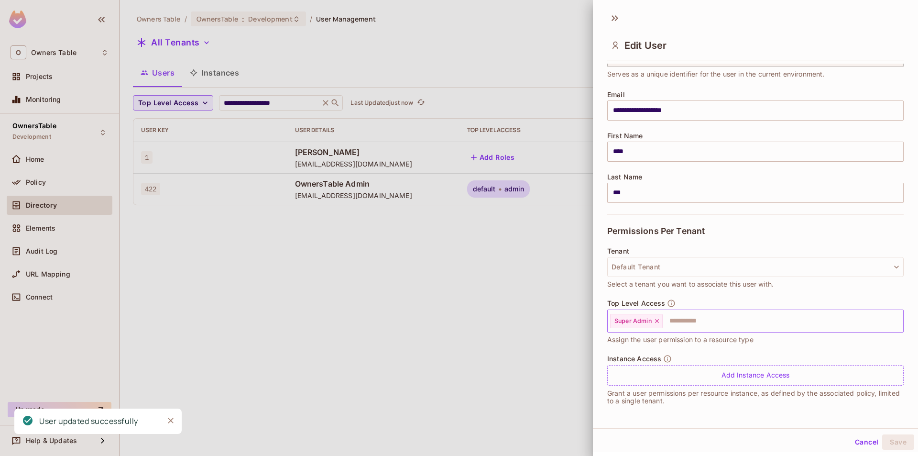
scroll to position [53, 0]
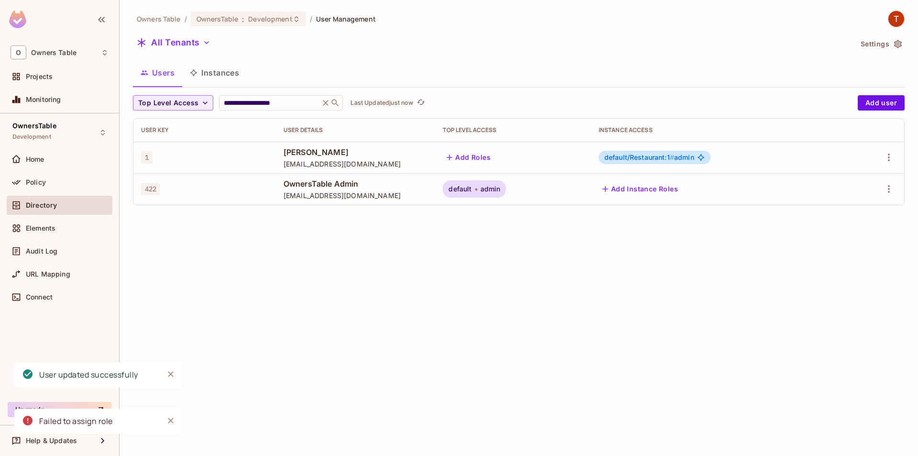
click at [631, 163] on div "default/Restaurant:1 # admin" at bounding box center [655, 157] width 112 height 13
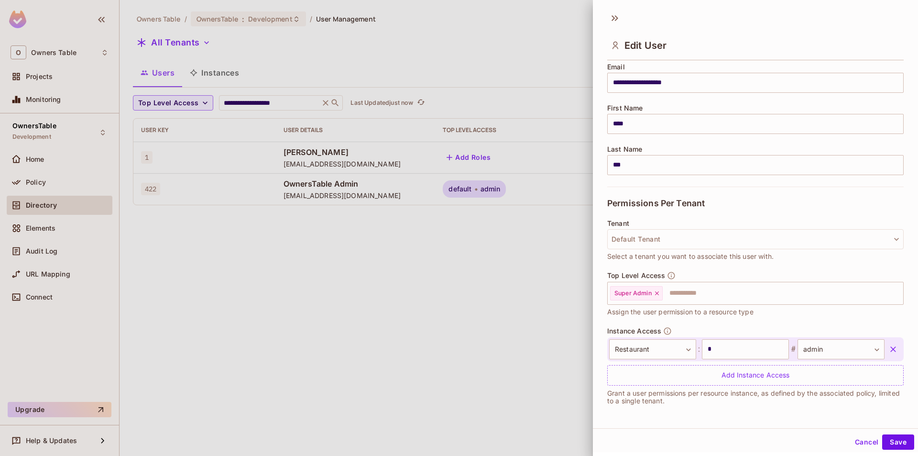
scroll to position [1, 0]
click at [656, 290] on icon at bounding box center [657, 292] width 4 height 4
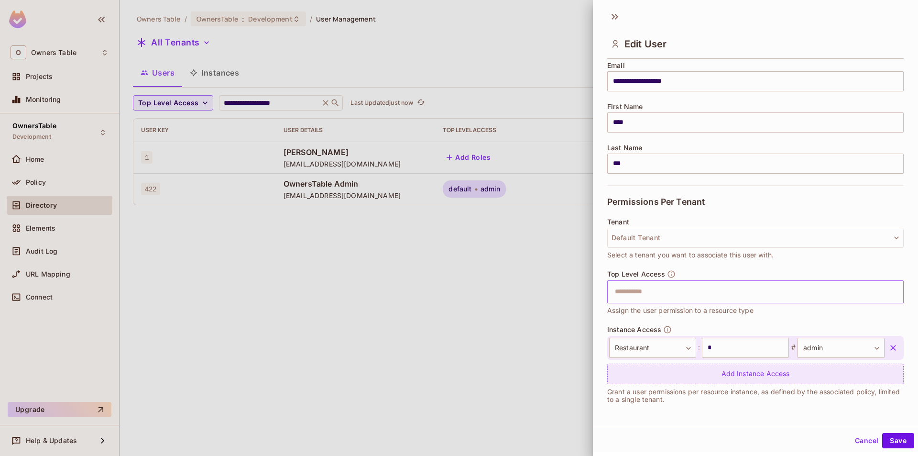
click at [748, 368] on div "Add Instance Access" at bounding box center [755, 373] width 297 height 21
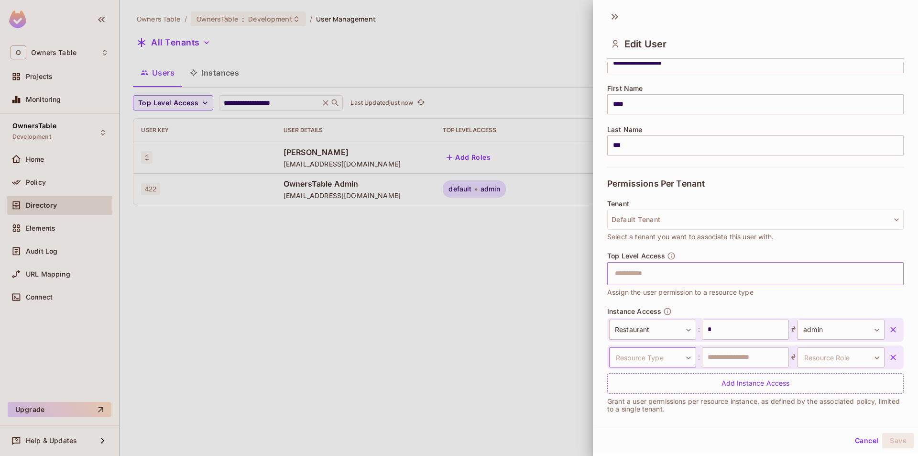
scroll to position [109, 0]
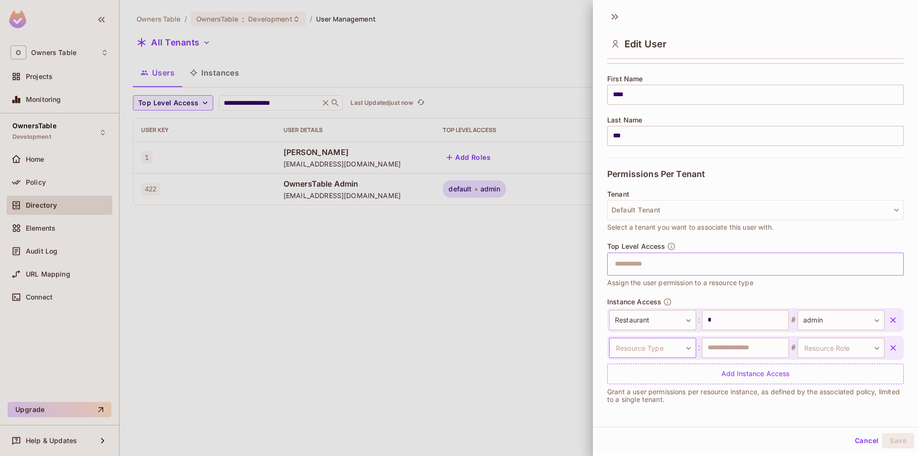
click at [672, 350] on body "**********" at bounding box center [459, 228] width 918 height 456
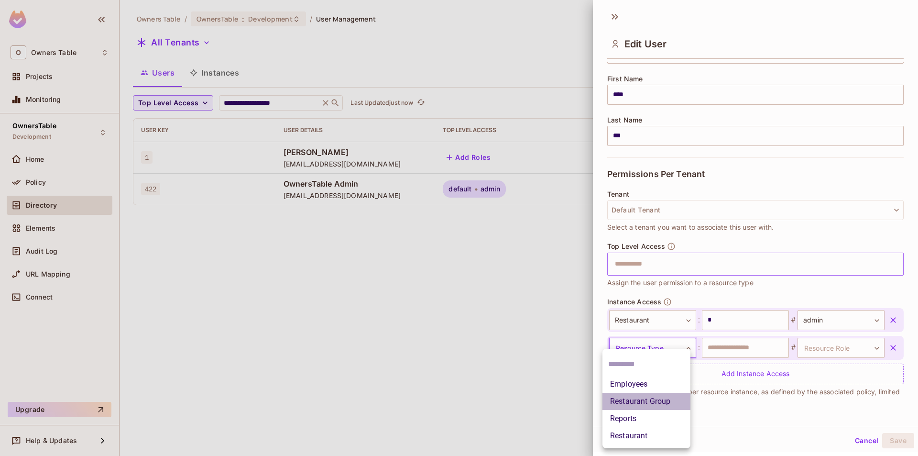
click at [639, 401] on li "Restaurant Group" at bounding box center [647, 401] width 88 height 17
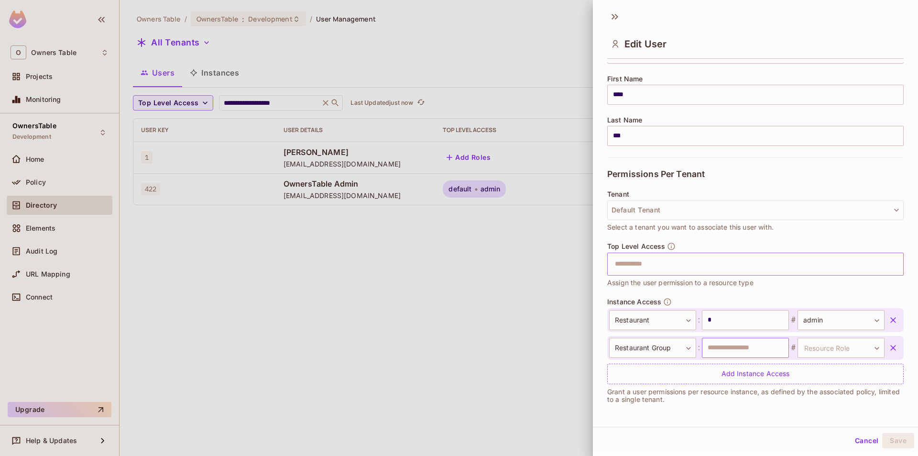
click at [728, 352] on input "text" at bounding box center [745, 348] width 87 height 20
type input "*"
click at [811, 354] on body "**********" at bounding box center [459, 228] width 918 height 456
click at [810, 406] on li "admin" at bounding box center [826, 410] width 88 height 17
click at [733, 347] on input "*" at bounding box center [745, 348] width 87 height 20
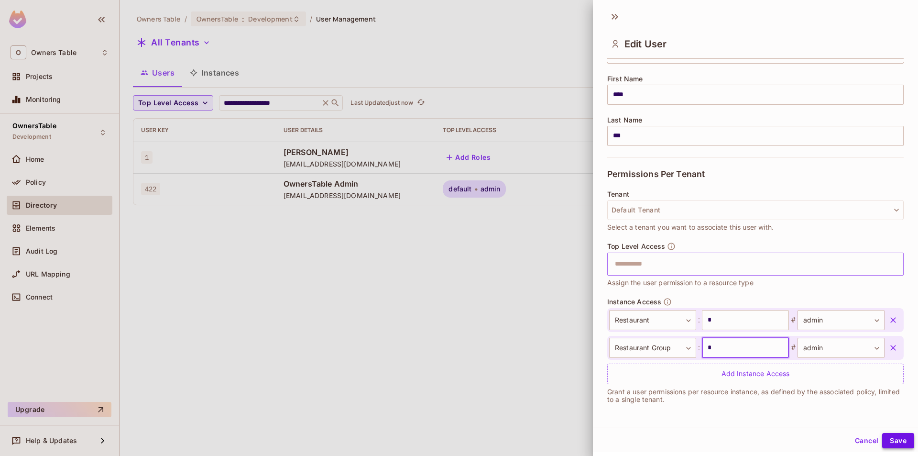
click at [892, 440] on button "Save" at bounding box center [898, 440] width 32 height 15
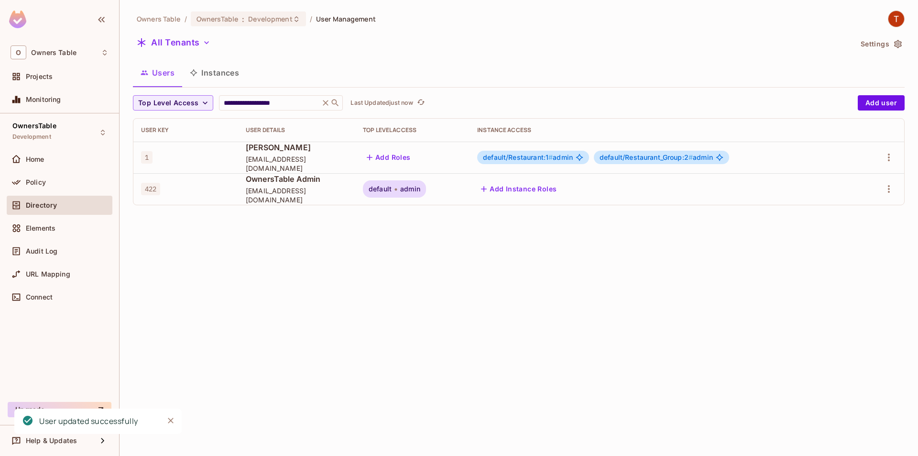
click at [519, 149] on td "default/Restaurant:1 # admin default/Restaurant_Group:2 # admin" at bounding box center [665, 158] width 390 height 32
click at [521, 151] on div "default/Restaurant:1 # admin" at bounding box center [533, 157] width 112 height 13
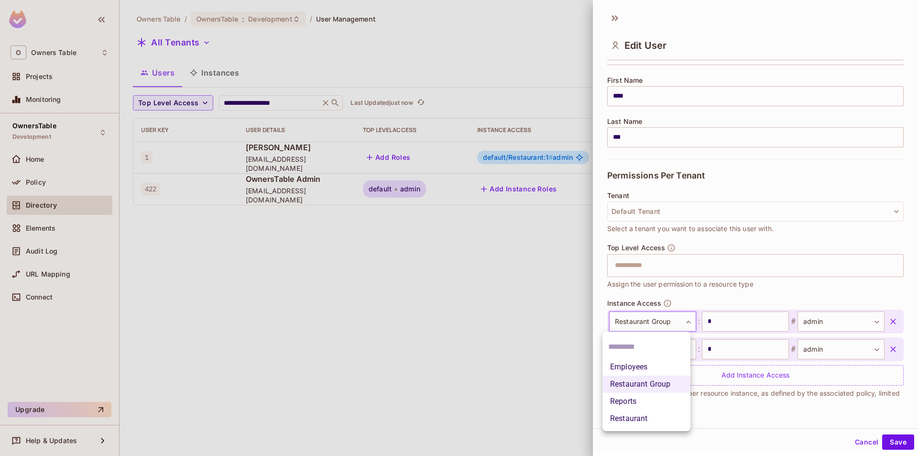
click at [665, 328] on body "**********" at bounding box center [459, 228] width 918 height 456
click at [638, 420] on li "Restaurant" at bounding box center [647, 418] width 88 height 17
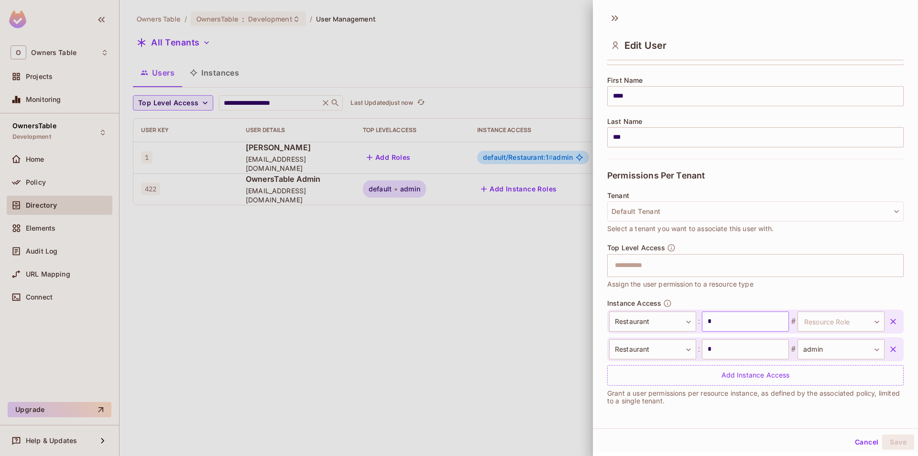
click at [737, 320] on input "*" at bounding box center [745, 321] width 87 height 20
click at [720, 351] on input "*" at bounding box center [745, 349] width 87 height 20
type input "**"
drag, startPoint x: 823, startPoint y: 320, endPoint x: 823, endPoint y: 330, distance: 9.6
click at [823, 320] on body "**********" at bounding box center [459, 228] width 918 height 456
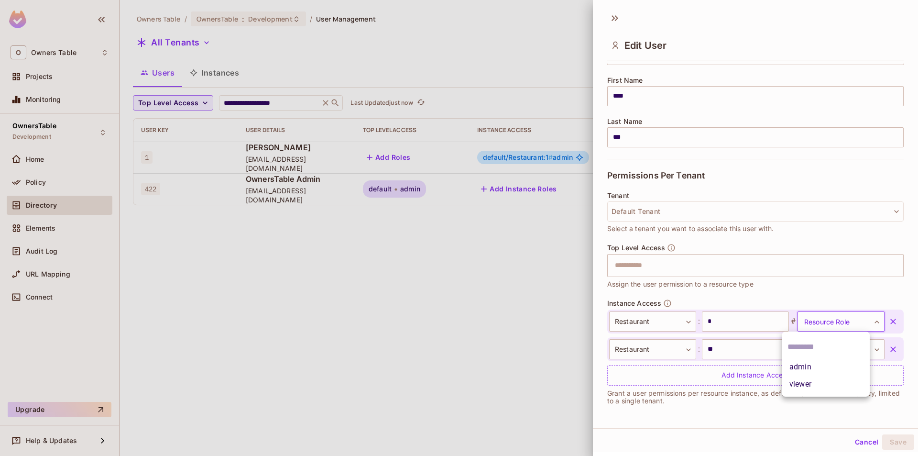
click at [805, 383] on li "viewer" at bounding box center [826, 383] width 88 height 17
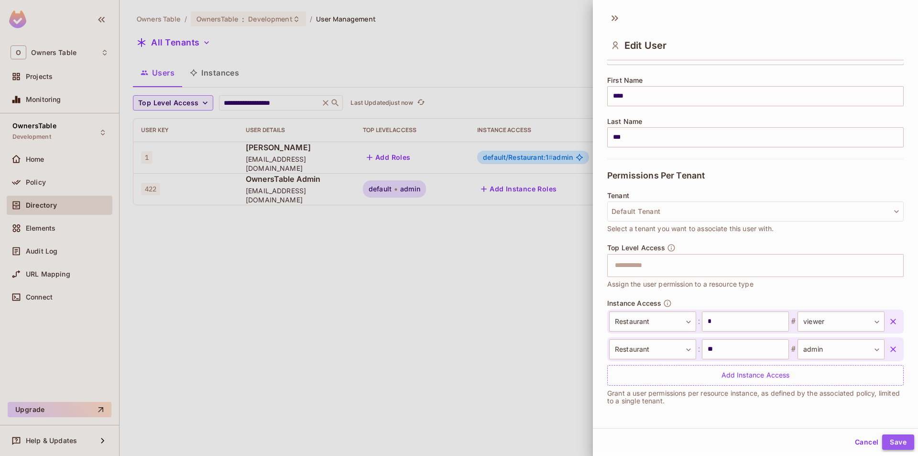
click at [884, 444] on button "Save" at bounding box center [898, 441] width 32 height 15
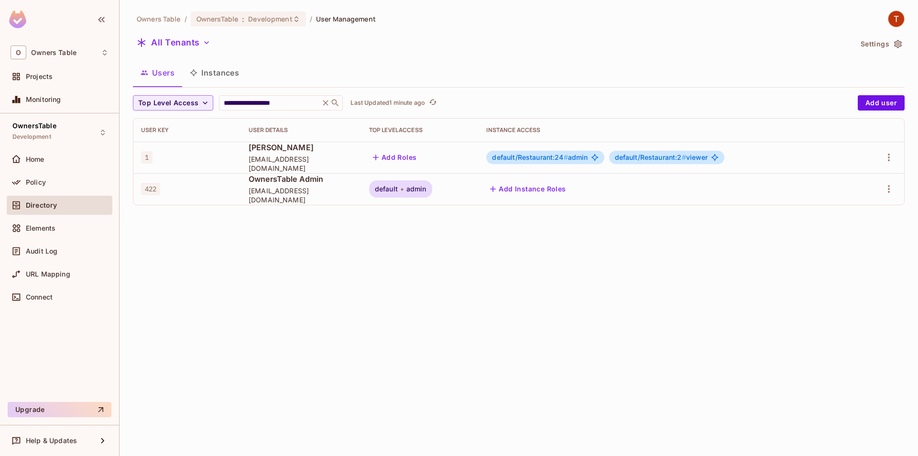
click at [518, 152] on div "default/Restaurant:24 # admin" at bounding box center [545, 157] width 118 height 13
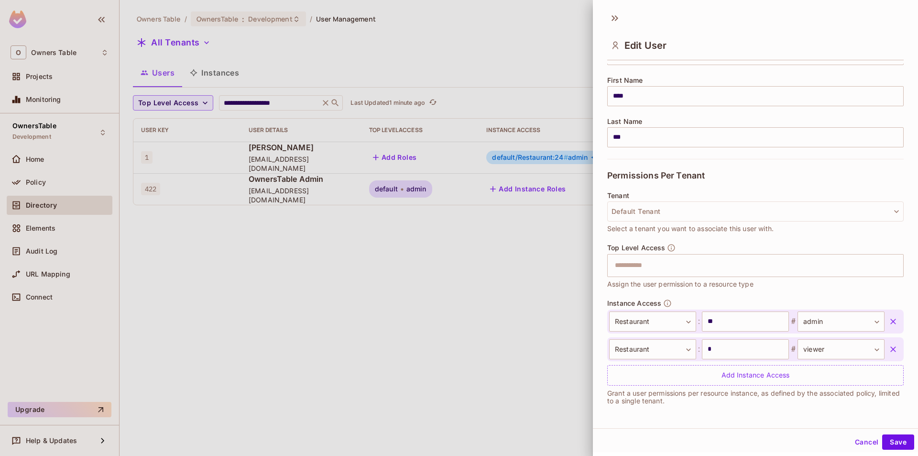
click at [891, 320] on icon "button" at bounding box center [894, 322] width 6 height 6
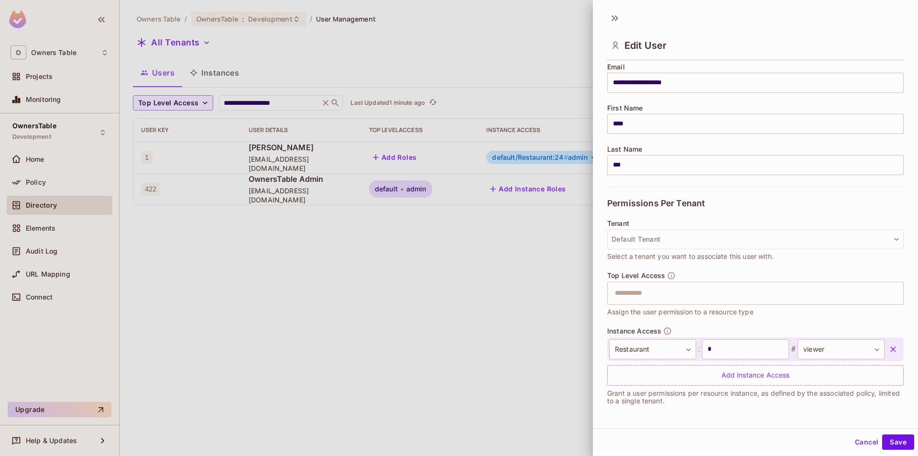
click at [891, 348] on icon "button" at bounding box center [894, 349] width 6 height 6
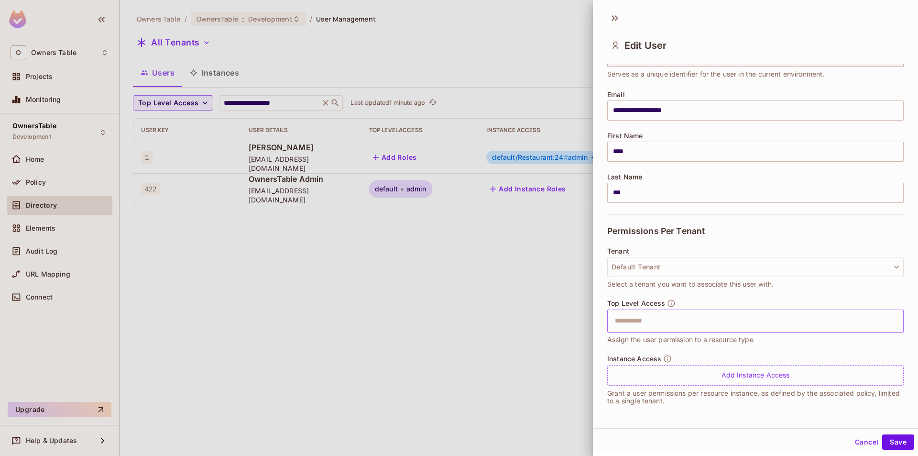
scroll to position [53, 0]
click at [676, 321] on input "text" at bounding box center [747, 320] width 276 height 19
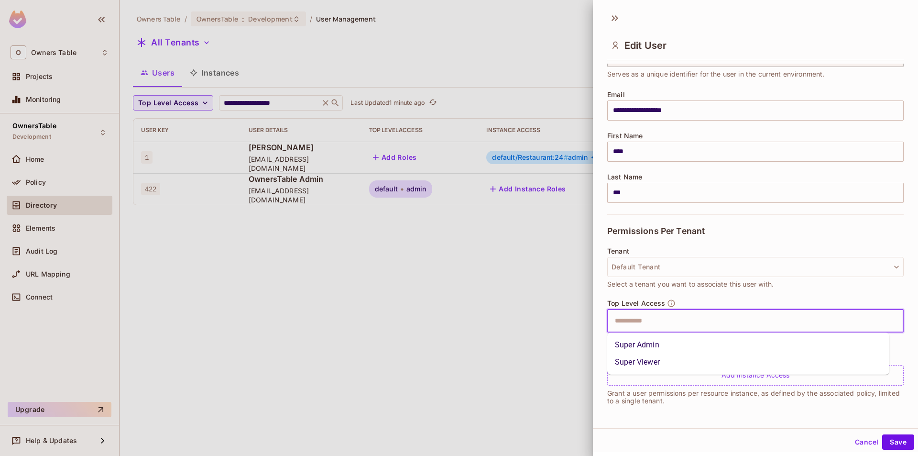
click at [687, 344] on li "Super Admin" at bounding box center [748, 344] width 282 height 17
click at [882, 441] on button "Save" at bounding box center [898, 441] width 32 height 15
